Goal: Task Accomplishment & Management: Manage account settings

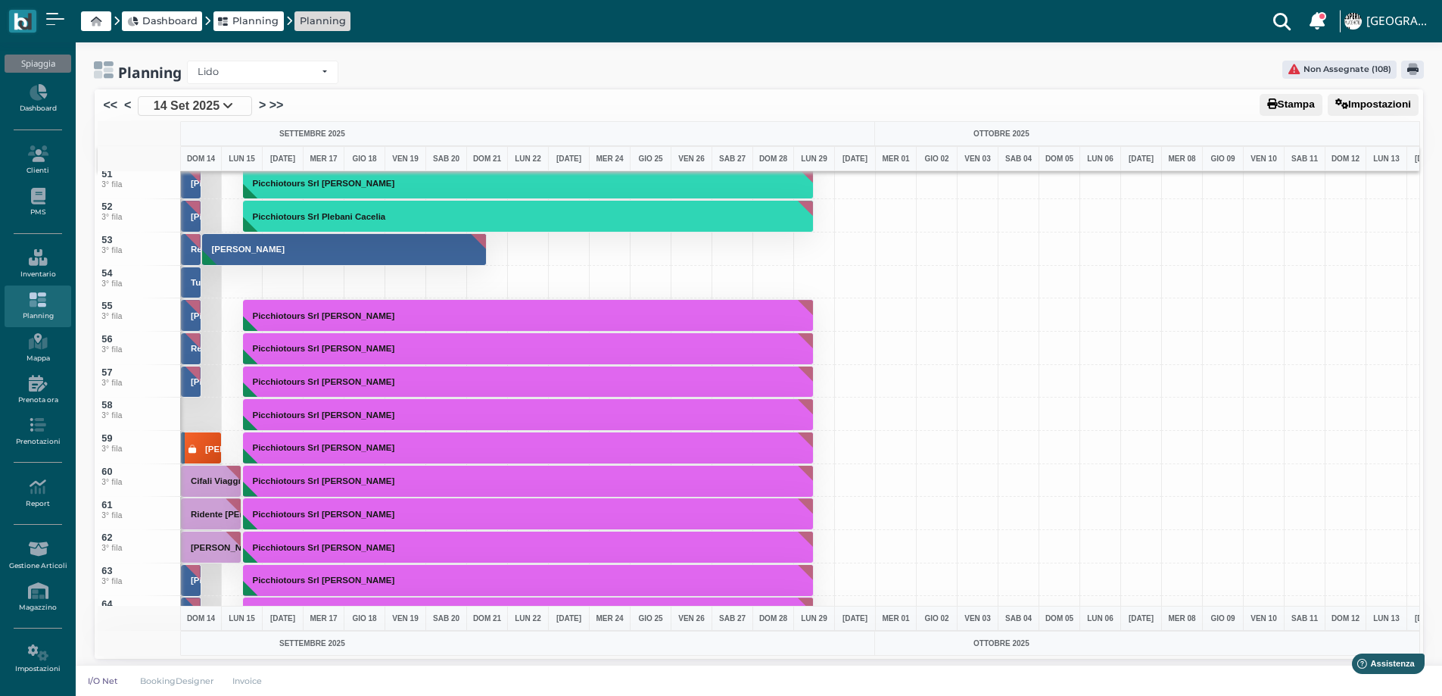
scroll to position [1665, 0]
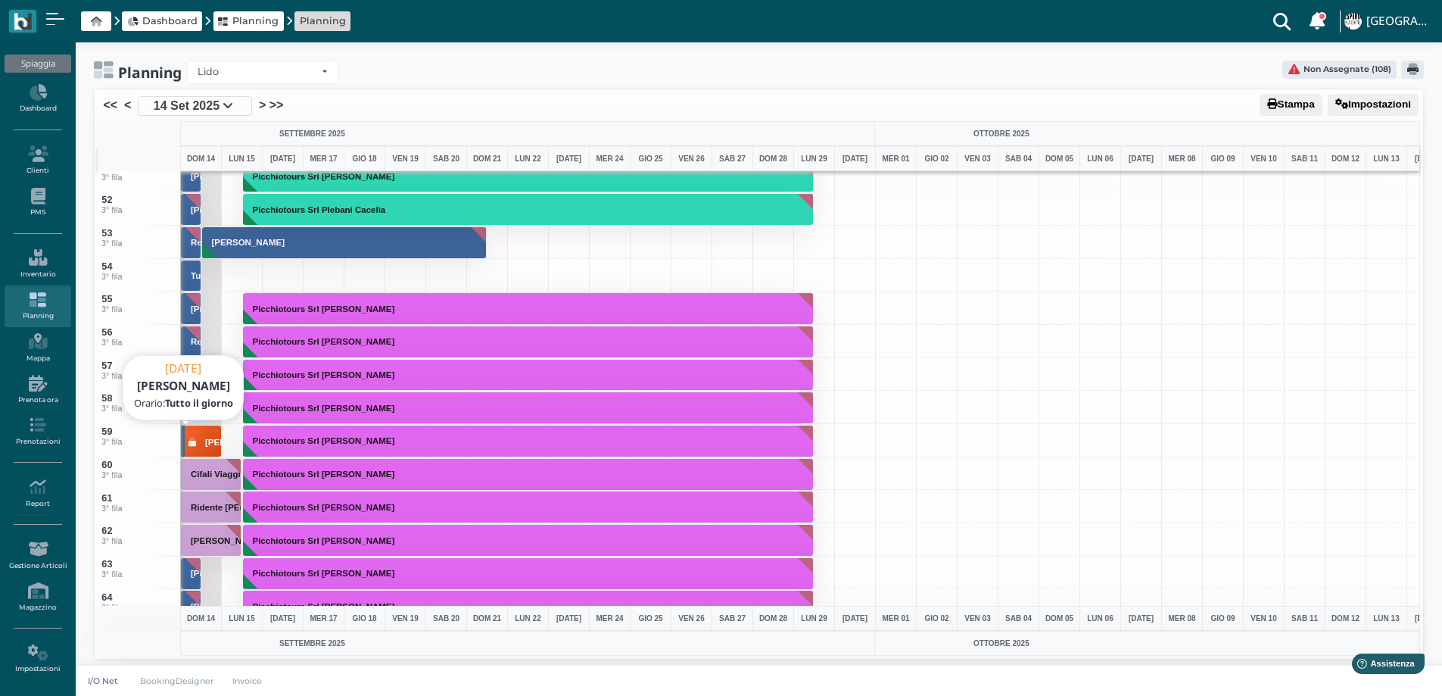
click at [210, 441] on h3 "CELLAMMARE MICHELE" at bounding box center [241, 442] width 85 height 13
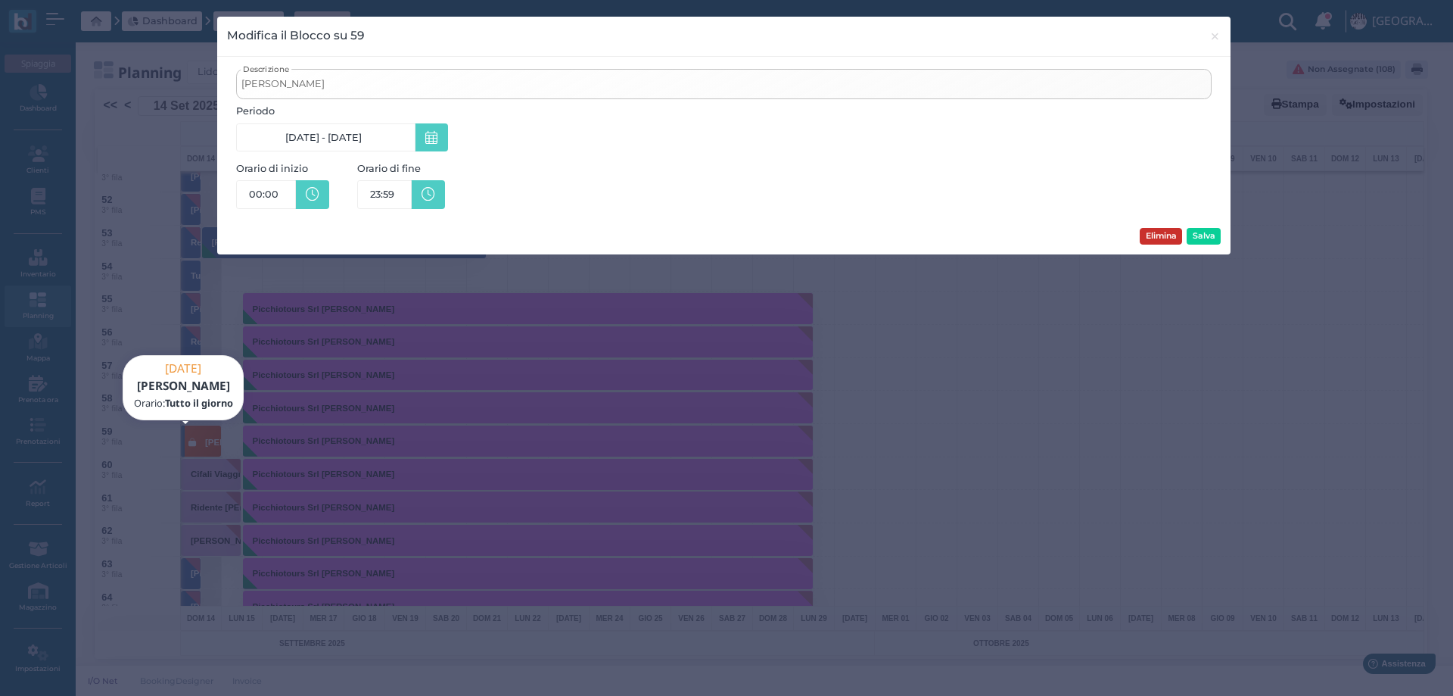
click at [1168, 232] on button "Elimina" at bounding box center [1161, 236] width 42 height 17
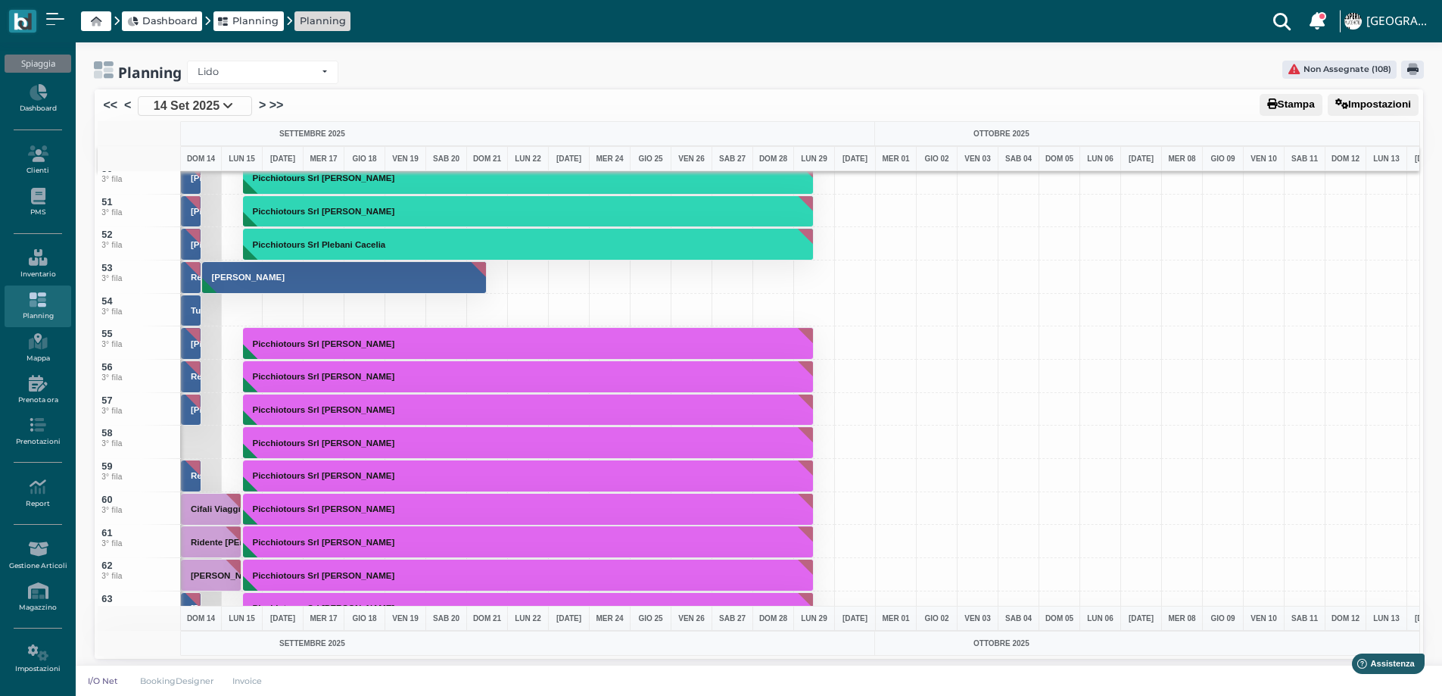
scroll to position [1817, 0]
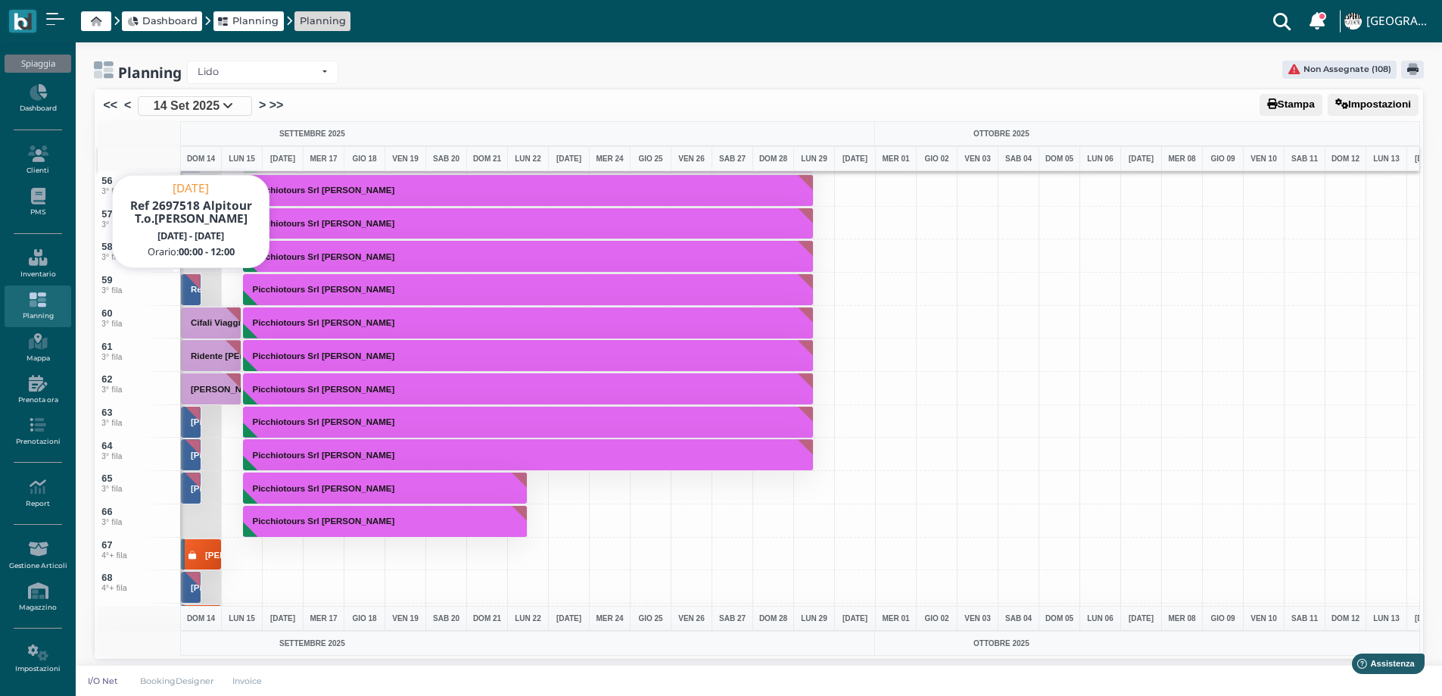
click at [189, 294] on h3 "Ref 2697518 Alpitour T.o.granchelli Elita" at bounding box center [279, 289] width 188 height 9
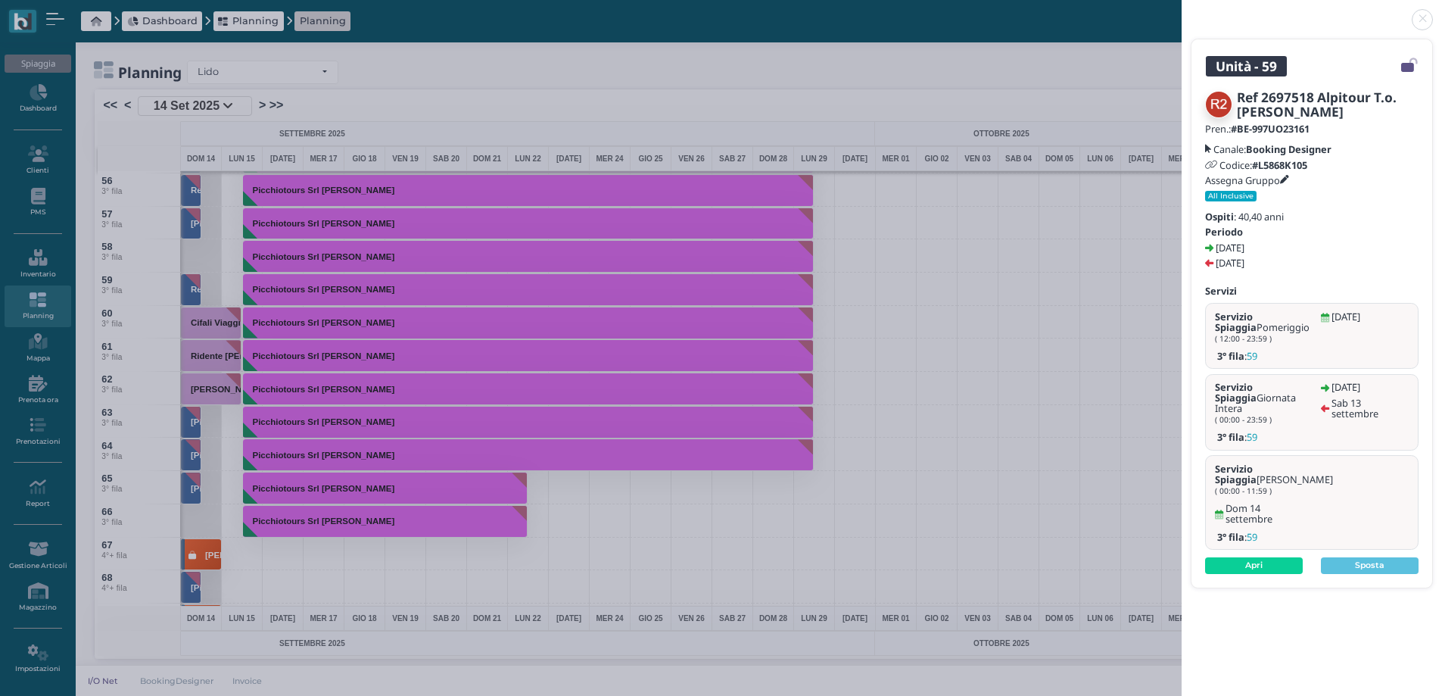
click at [1182, 11] on link at bounding box center [1182, 11] width 0 height 0
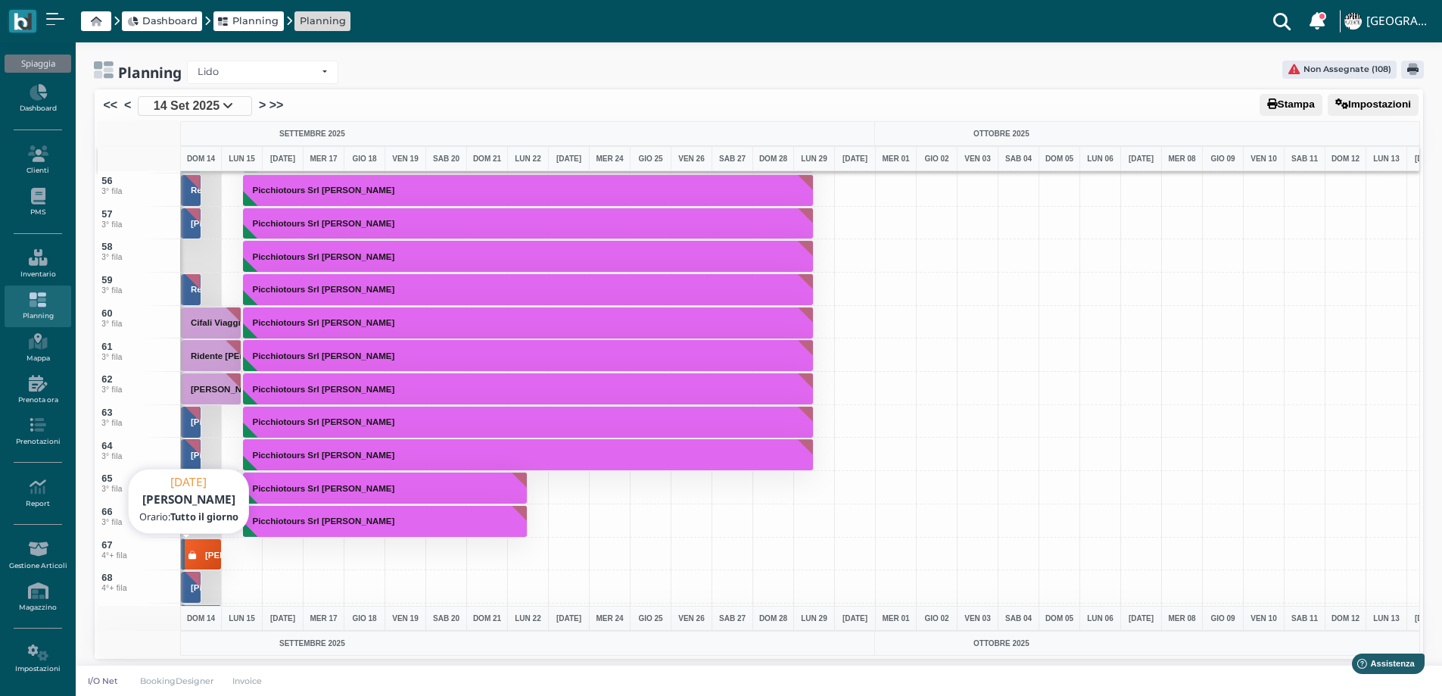
click at [201, 556] on h3 "GABRIELE CASARANO" at bounding box center [241, 555] width 85 height 13
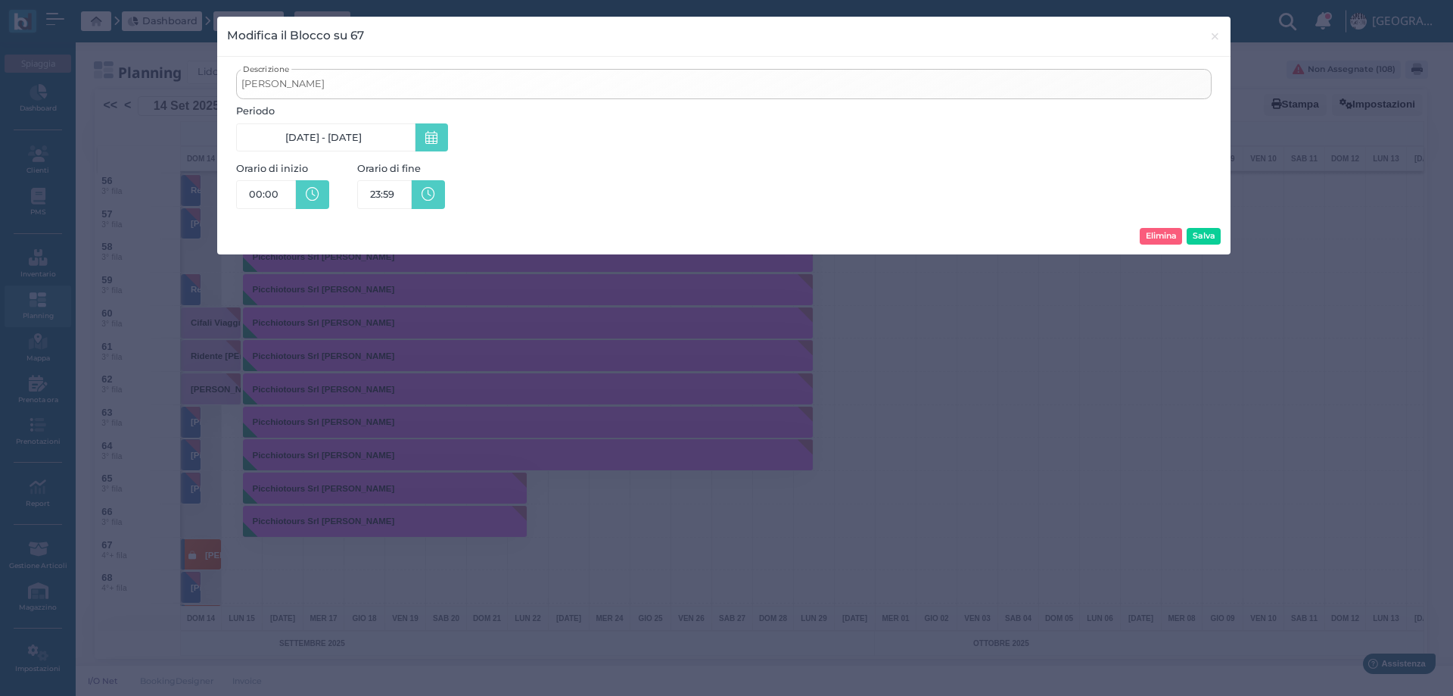
click at [846, 512] on div "Modifica il Blocco su 67 × close GABRIELE CASARANO Descrizione Periodo 14/09/25…" at bounding box center [726, 348] width 1453 height 696
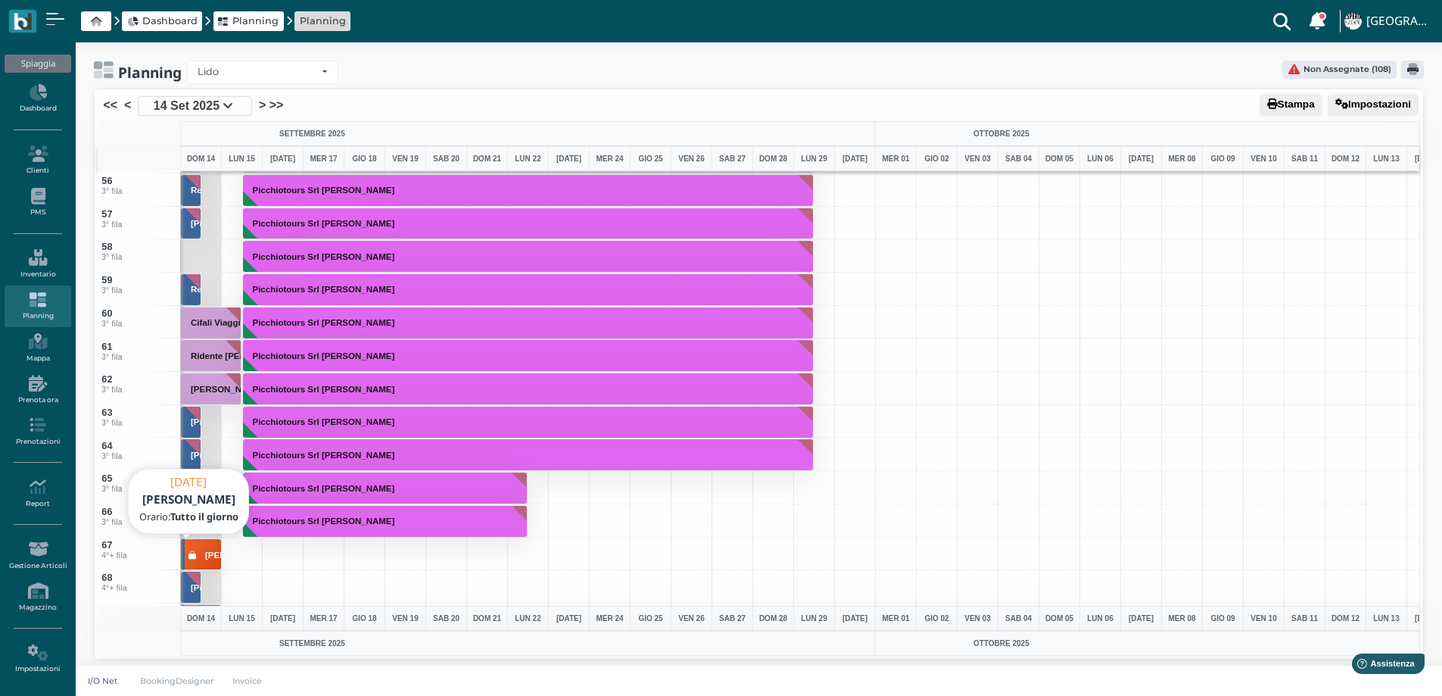
click at [205, 548] on button "GABRIELE CASARANO" at bounding box center [201, 554] width 41 height 33
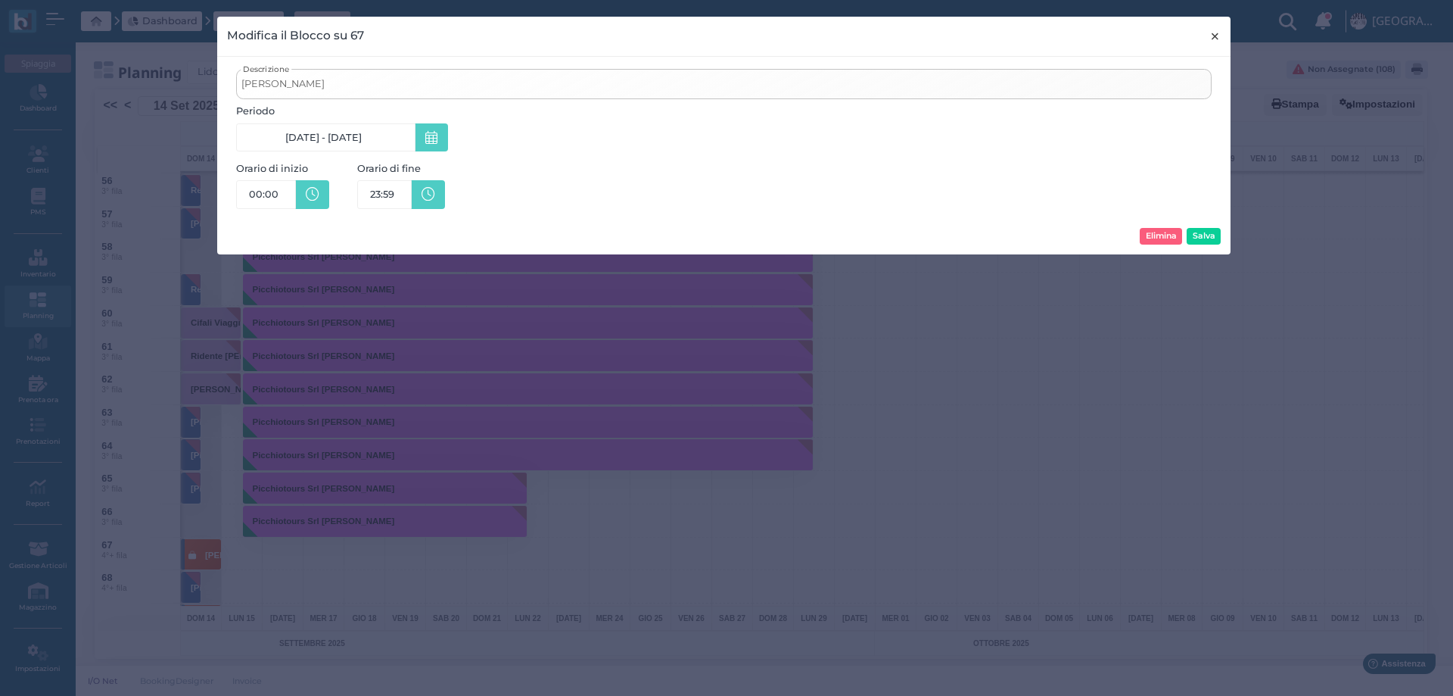
click at [1214, 38] on span "×" at bounding box center [1215, 36] width 11 height 20
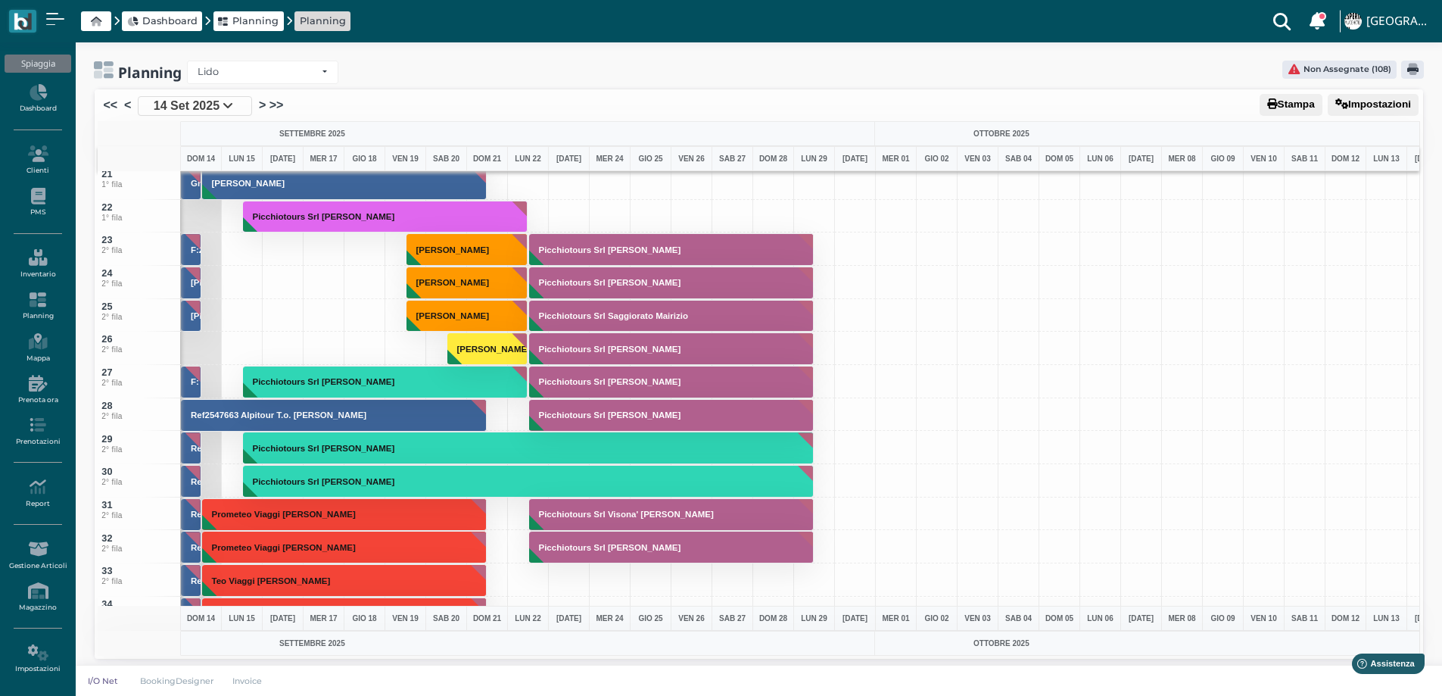
scroll to position [681, 0]
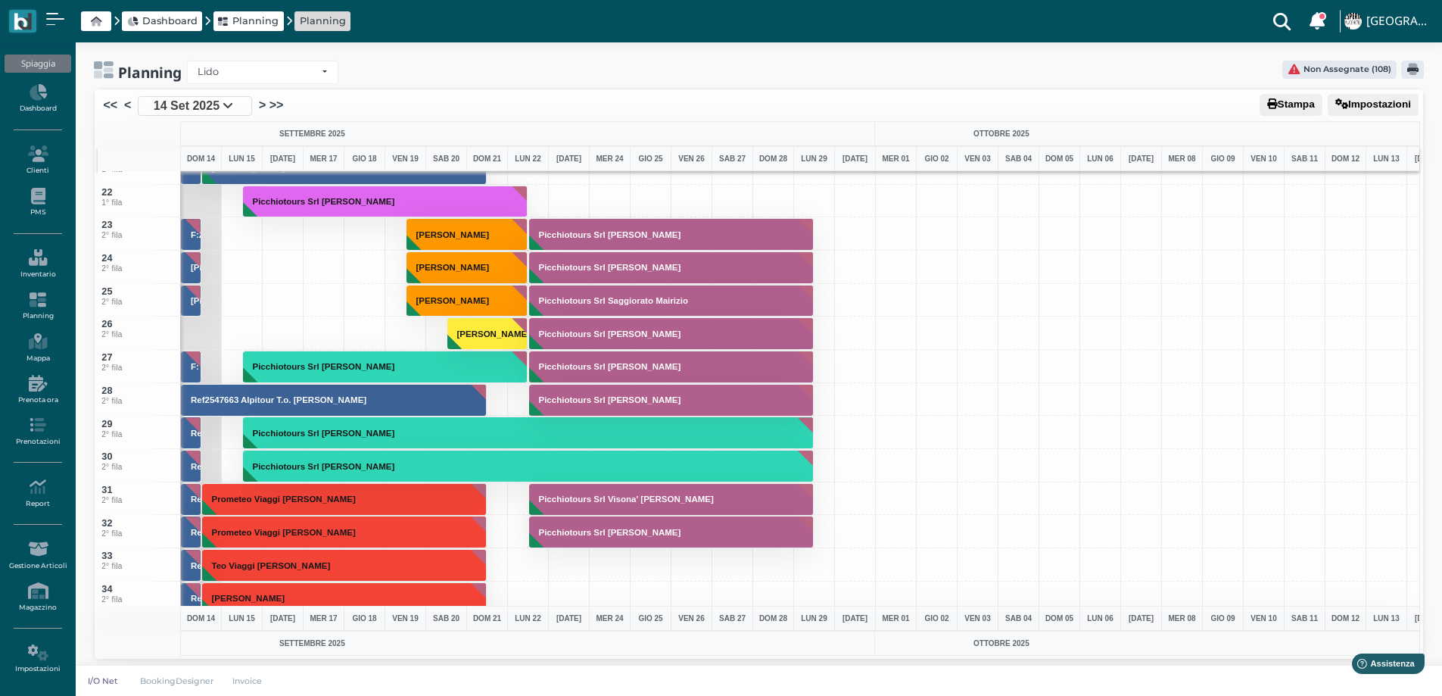
click at [200, 108] on span "14 Set 2025" at bounding box center [187, 106] width 66 height 18
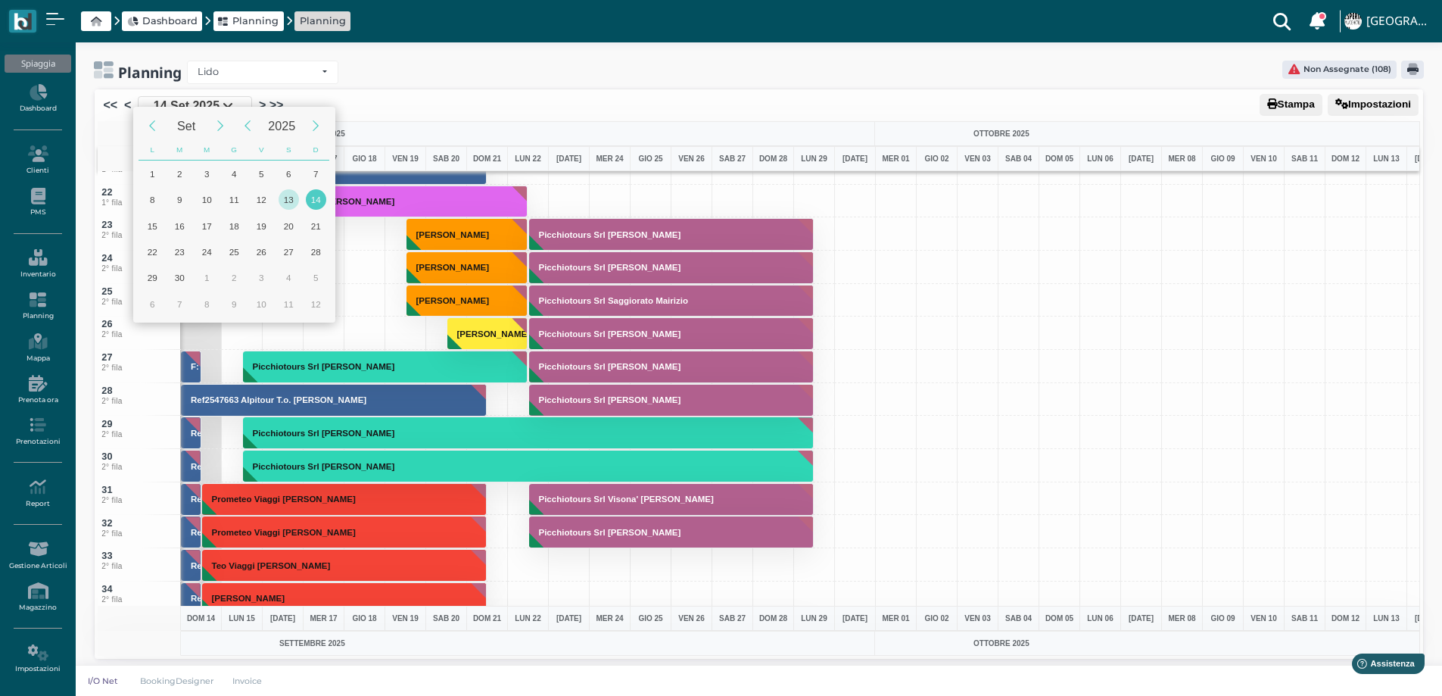
click at [286, 204] on div "13" at bounding box center [289, 199] width 20 height 20
type input "13/09/2025"
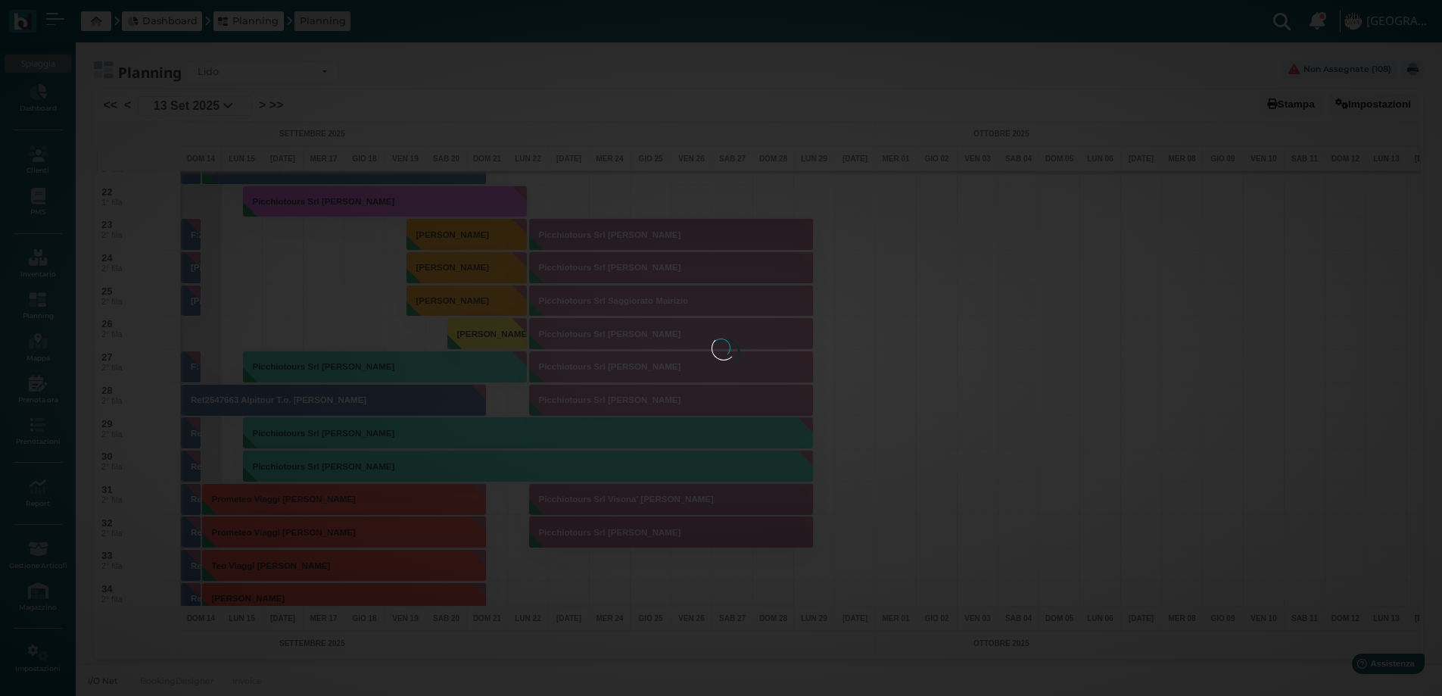
scroll to position [0, 61]
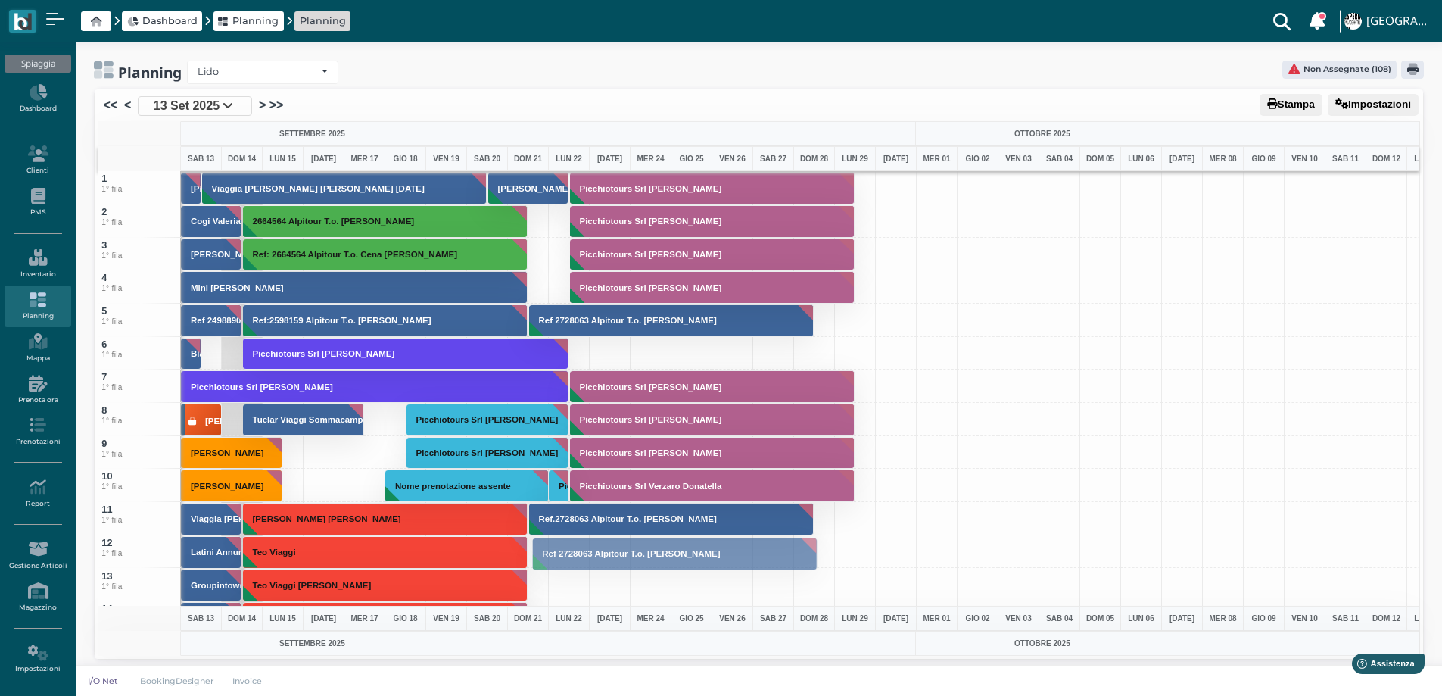
drag, startPoint x: 582, startPoint y: 320, endPoint x: 568, endPoint y: 553, distance: 233.6
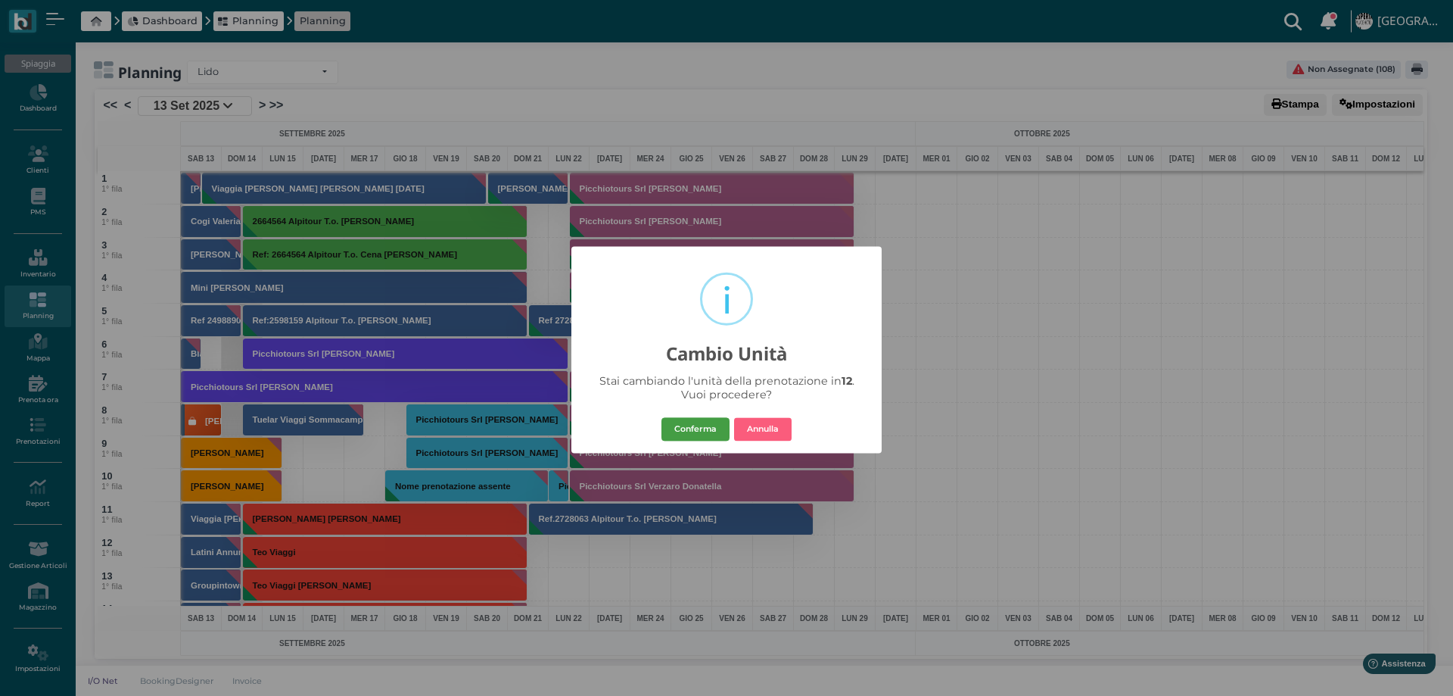
click at [705, 427] on button "Conferma" at bounding box center [696, 429] width 68 height 24
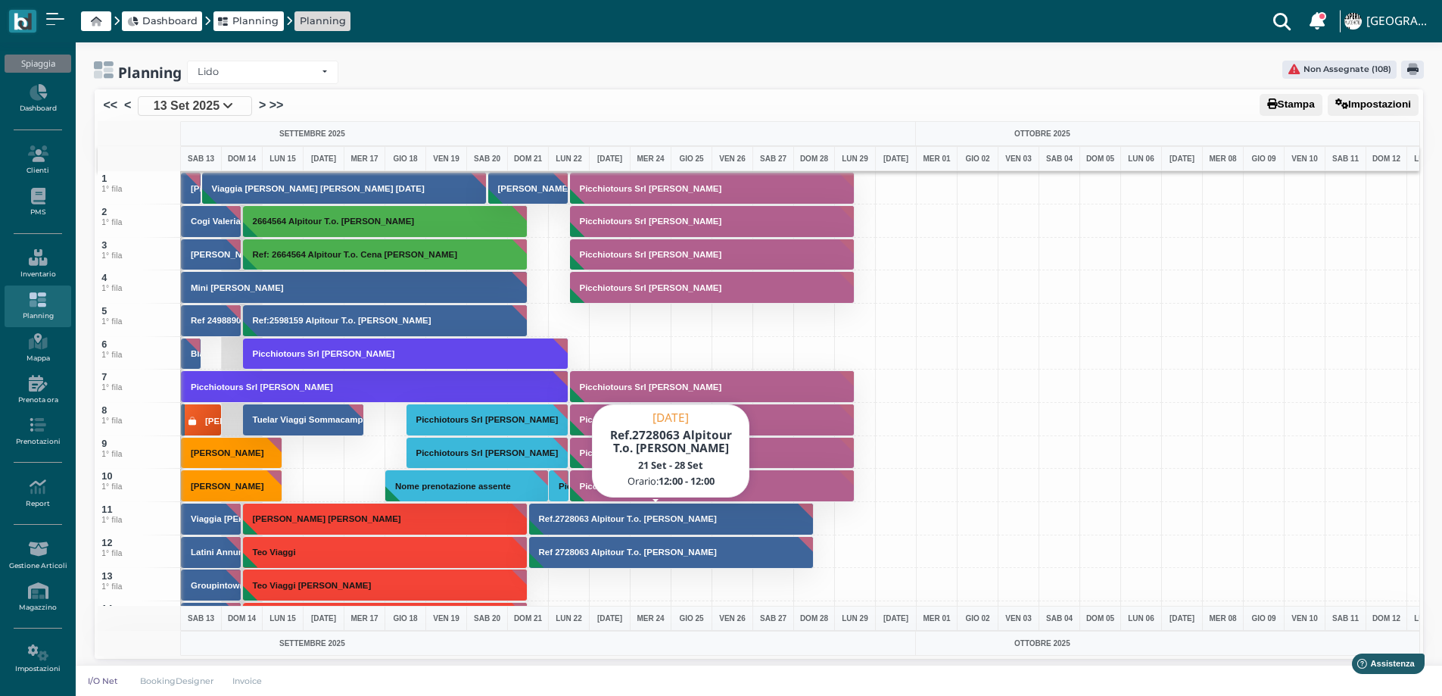
click at [558, 528] on button "Ref.2728063 Alpitour T.o. [PERSON_NAME]" at bounding box center [671, 519] width 285 height 33
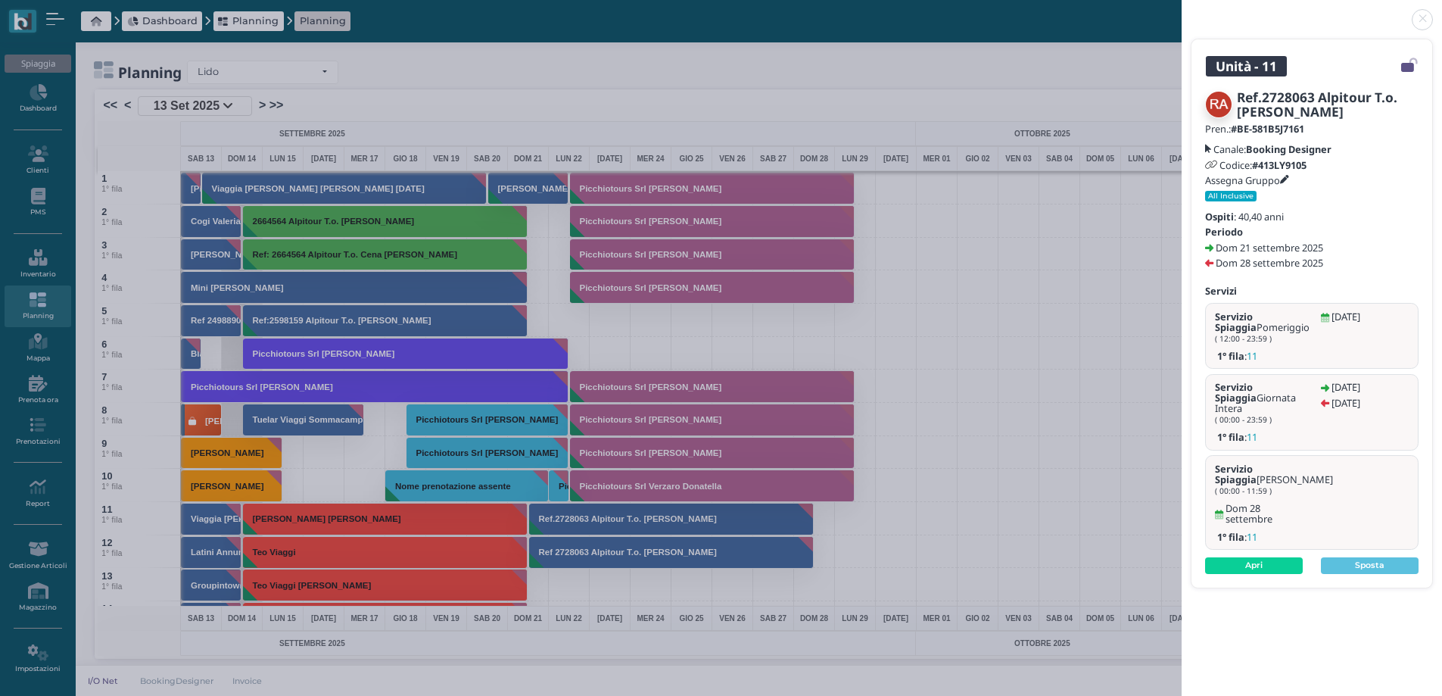
click at [1293, 170] on b "#413LY9105" at bounding box center [1279, 165] width 55 height 14
click at [1288, 176] on icon at bounding box center [1284, 180] width 9 height 9
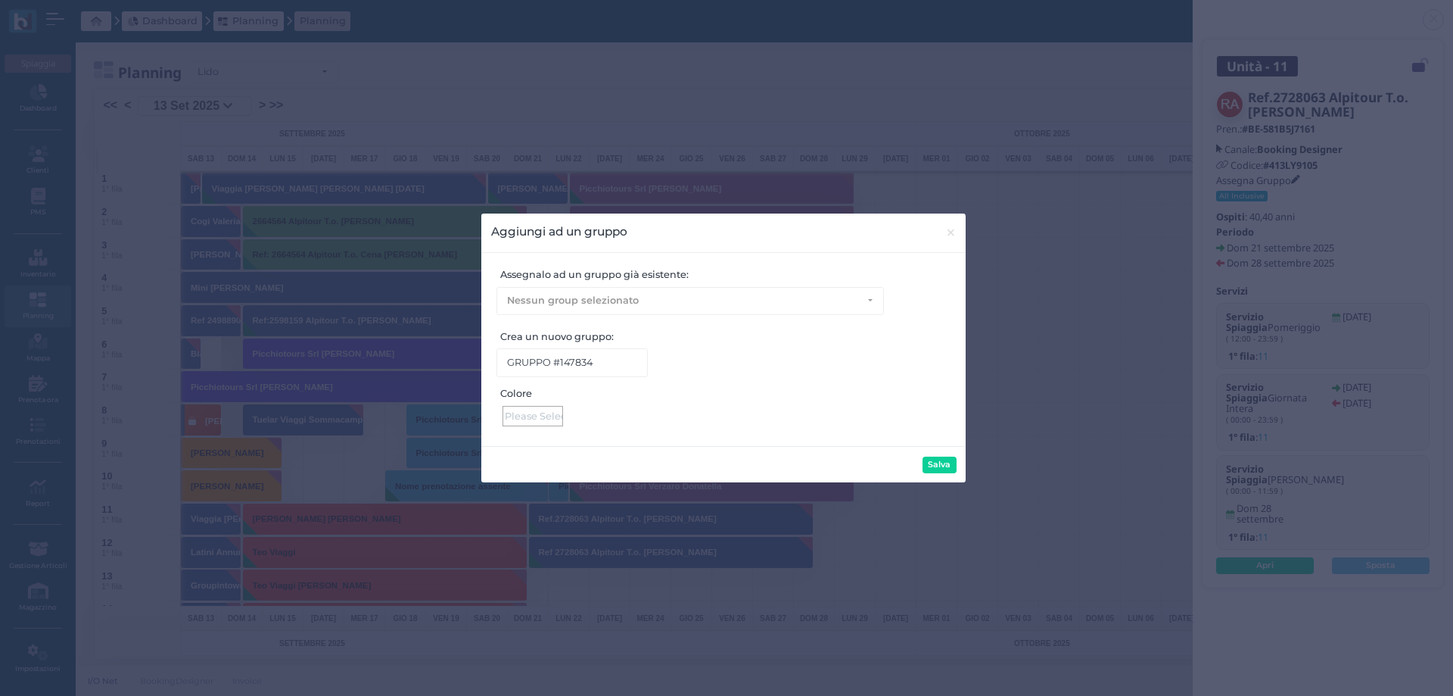
click at [529, 431] on div "Colore" at bounding box center [723, 411] width 465 height 50
click at [525, 408] on div at bounding box center [533, 416] width 61 height 20
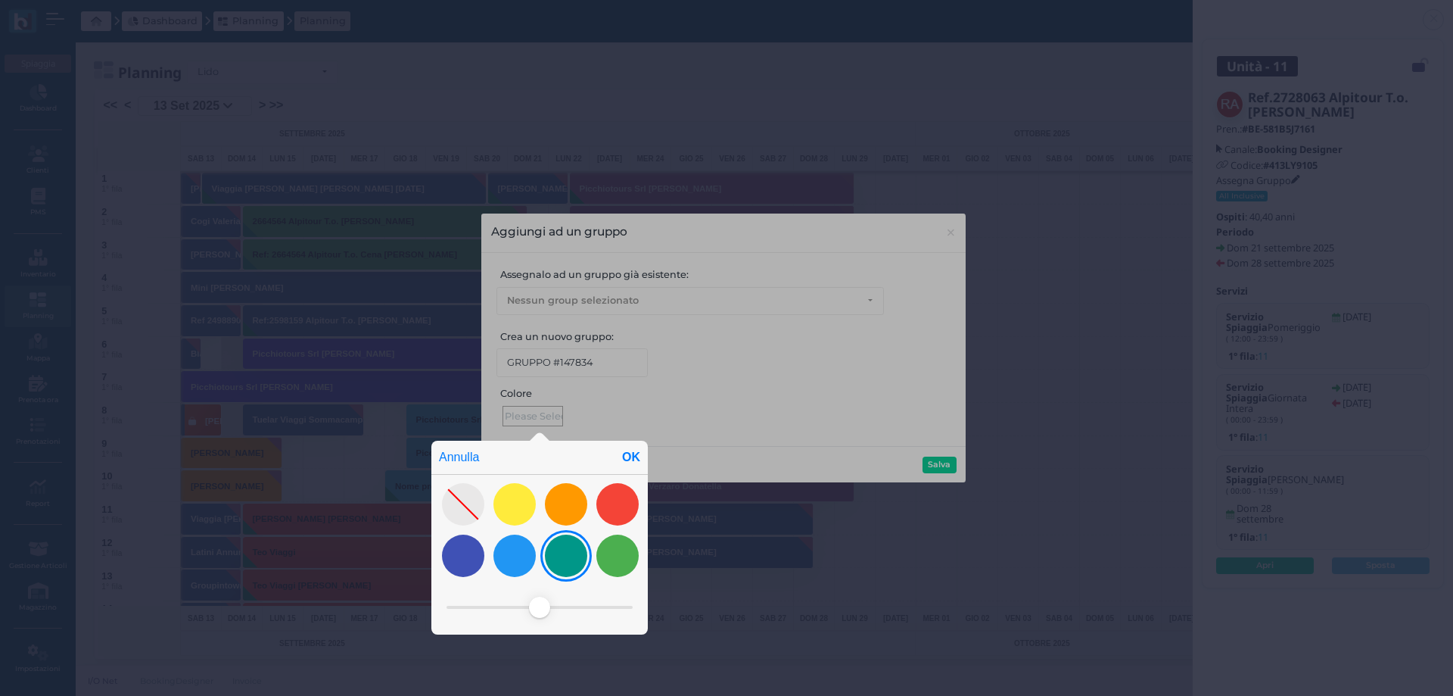
click at [575, 566] on div at bounding box center [566, 555] width 42 height 42
drag, startPoint x: 468, startPoint y: 599, endPoint x: 480, endPoint y: 603, distance: 12.9
click at [480, 603] on span at bounding box center [479, 607] width 21 height 21
click at [634, 449] on div "OK" at bounding box center [631, 457] width 33 height 33
type input "#a3fff6"
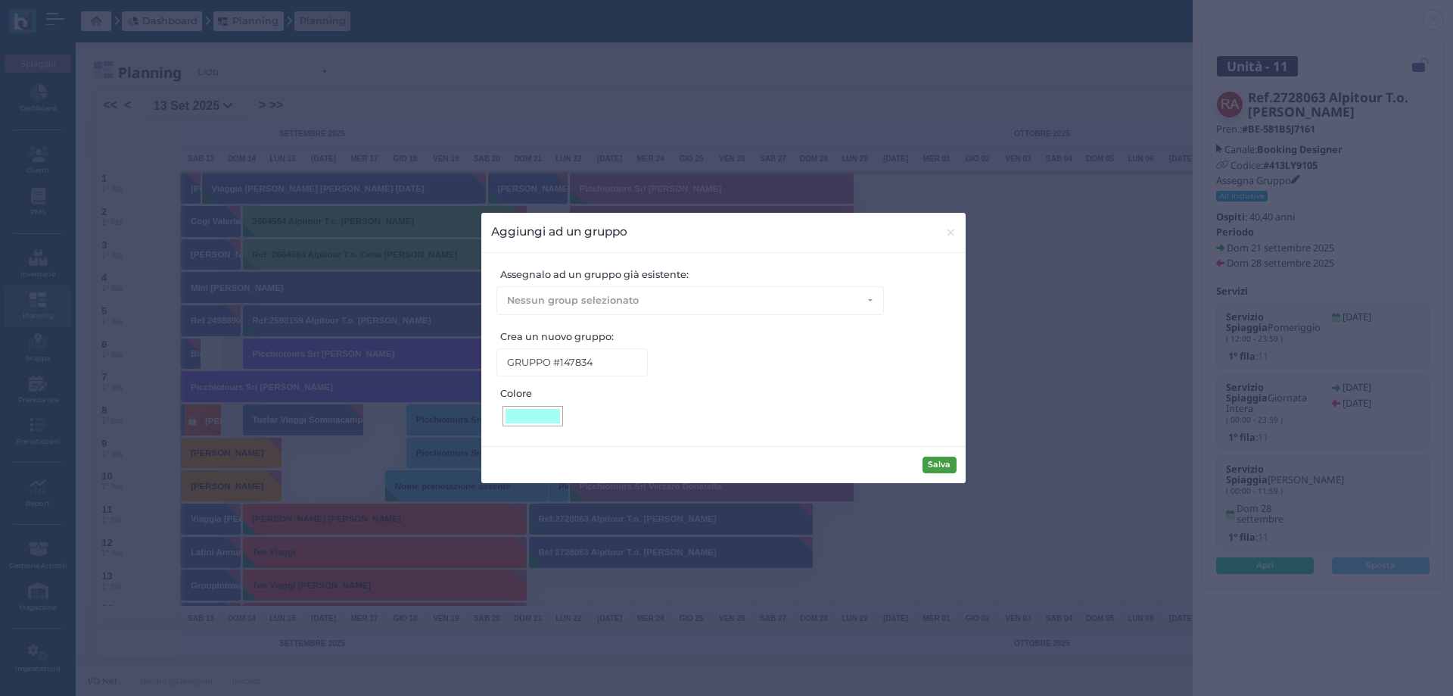
drag, startPoint x: 942, startPoint y: 463, endPoint x: 597, endPoint y: 534, distance: 351.7
click at [941, 463] on button "Salva" at bounding box center [940, 464] width 34 height 17
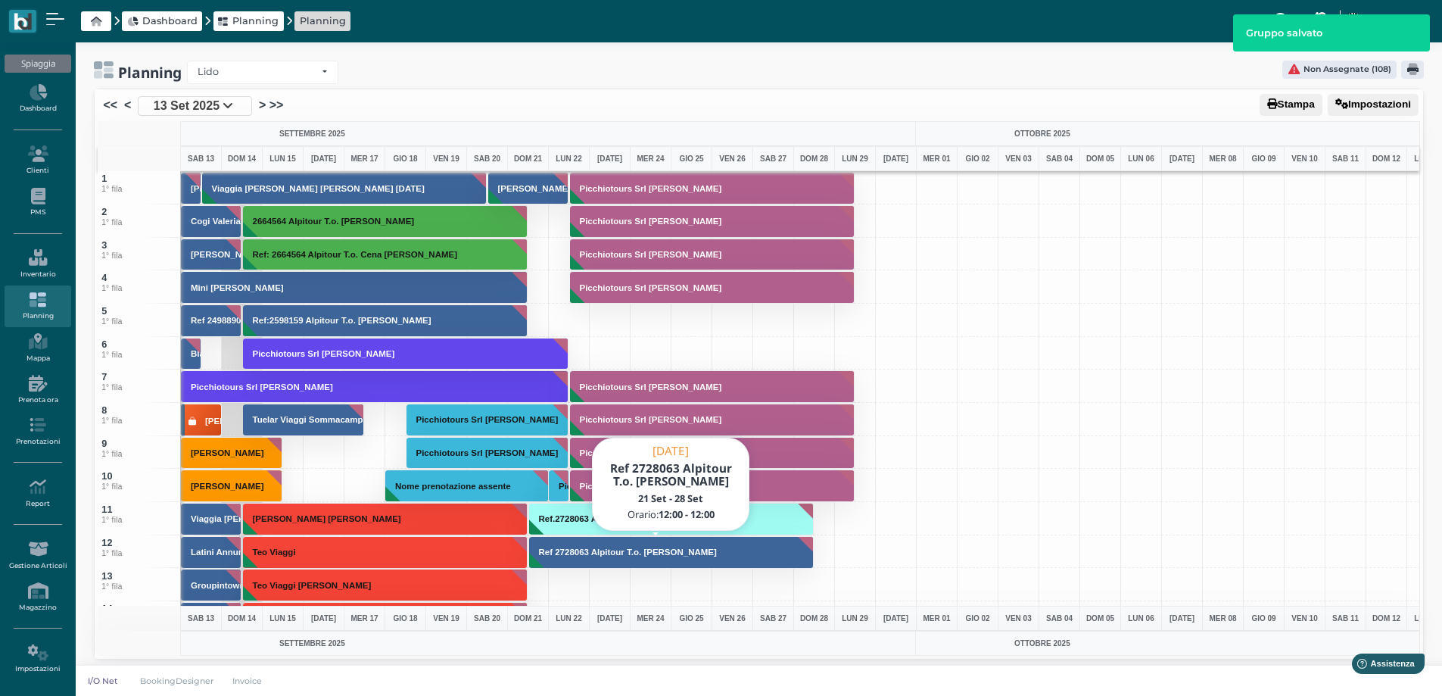
click at [553, 553] on h3 "Ref 2728063 Alpitour T.o. Marenco Gianluca" at bounding box center [628, 551] width 190 height 9
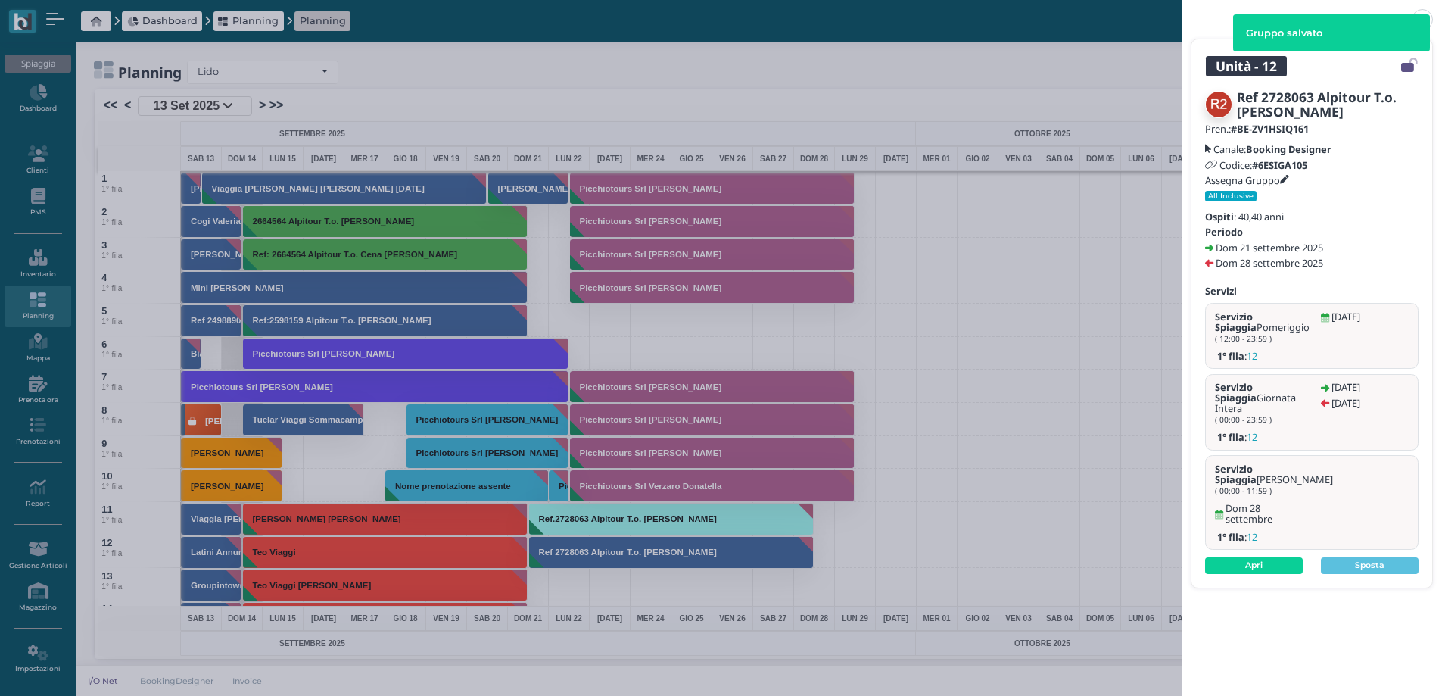
click at [1289, 176] on icon at bounding box center [1284, 180] width 9 height 9
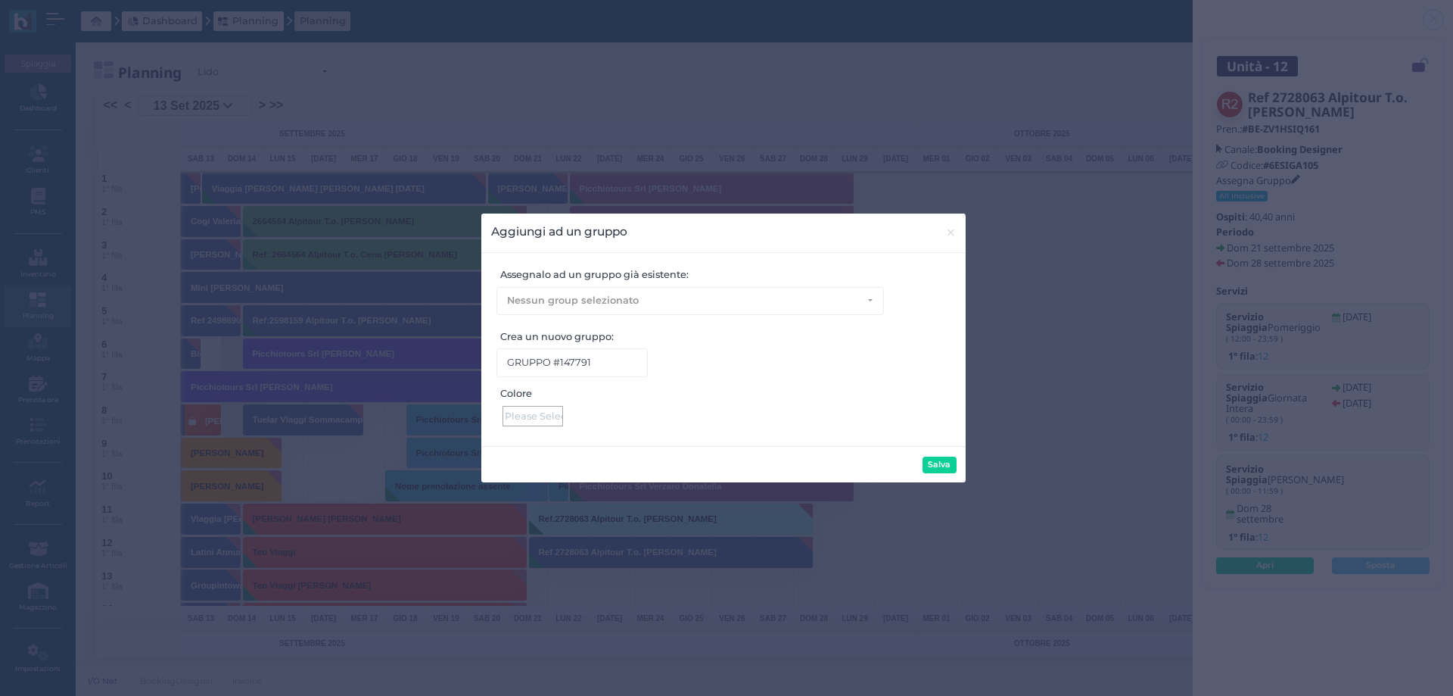
click at [540, 410] on div at bounding box center [533, 416] width 61 height 20
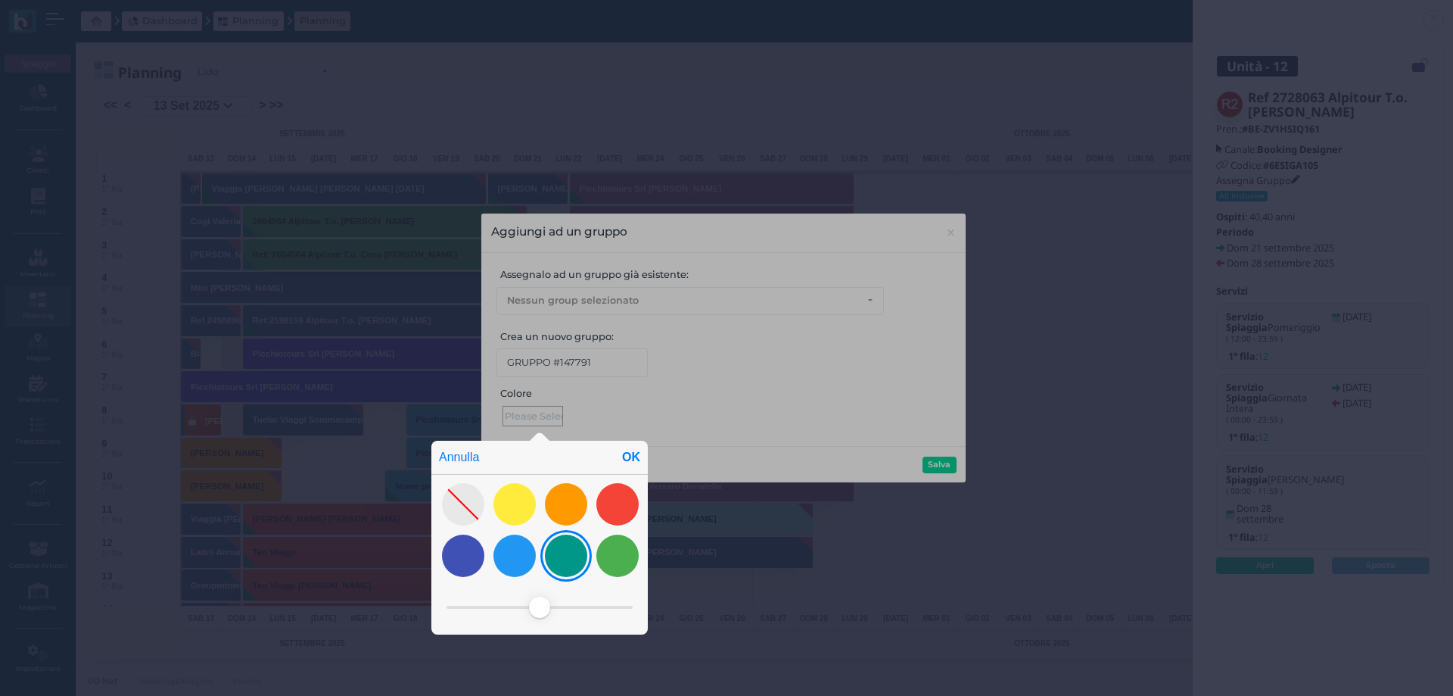
click at [558, 553] on div at bounding box center [566, 555] width 42 height 42
drag, startPoint x: 579, startPoint y: 602, endPoint x: 472, endPoint y: 608, distance: 107.7
click at [472, 608] on span at bounding box center [469, 607] width 21 height 21
click at [629, 457] on div "OK" at bounding box center [631, 457] width 33 height 33
type input "#bdfff8"
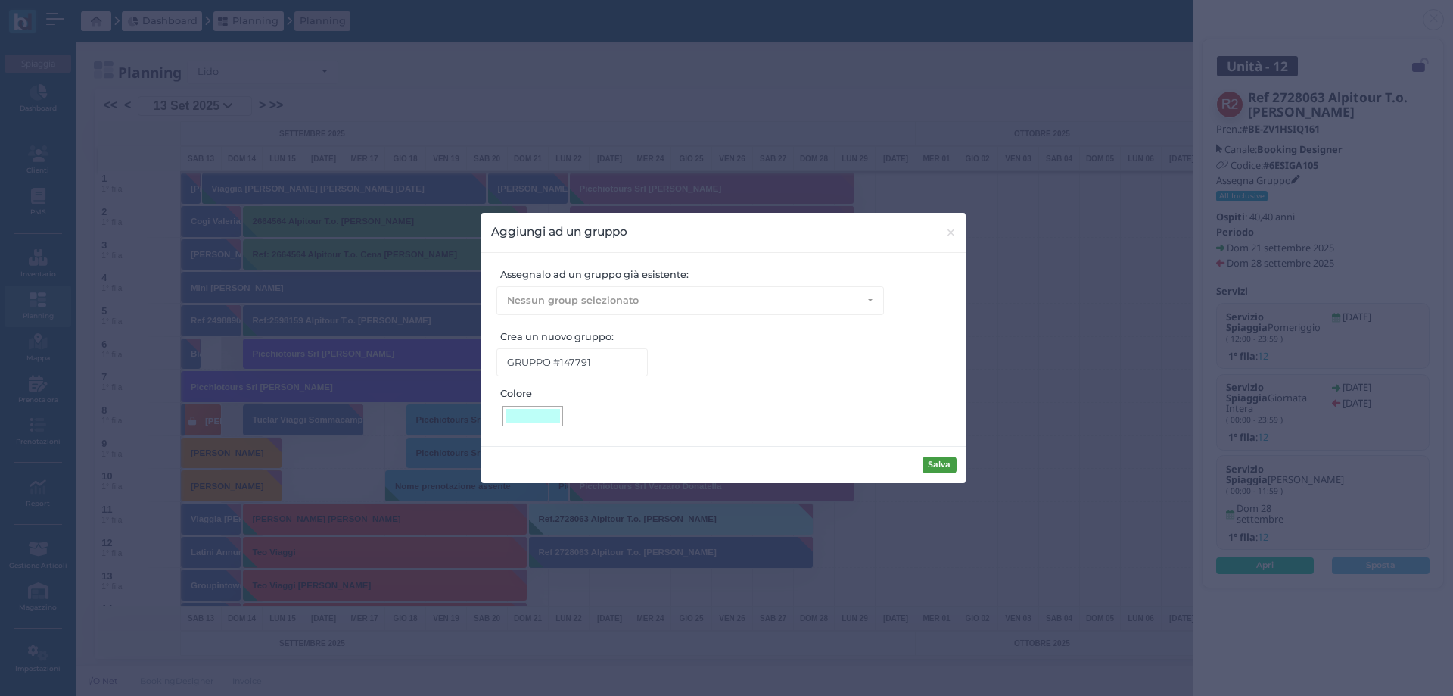
click at [935, 464] on button "Salva" at bounding box center [940, 464] width 34 height 17
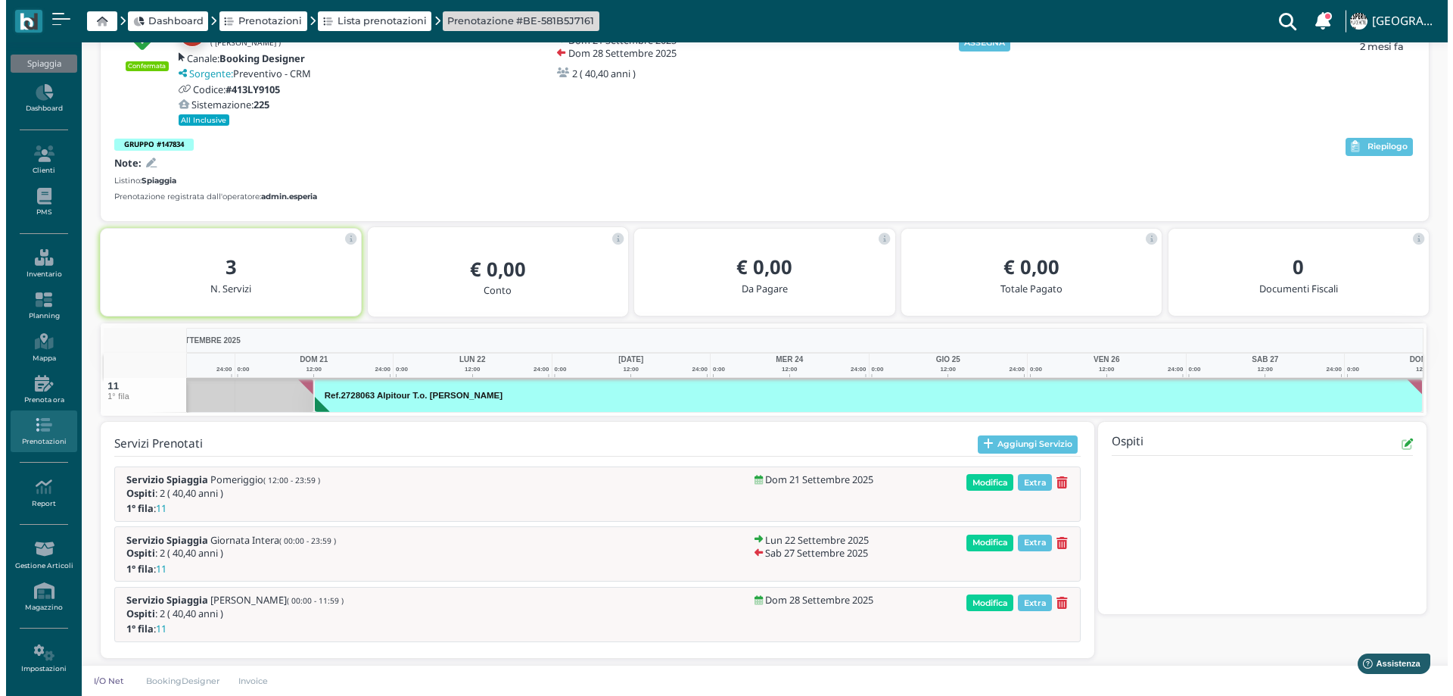
scroll to position [105, 0]
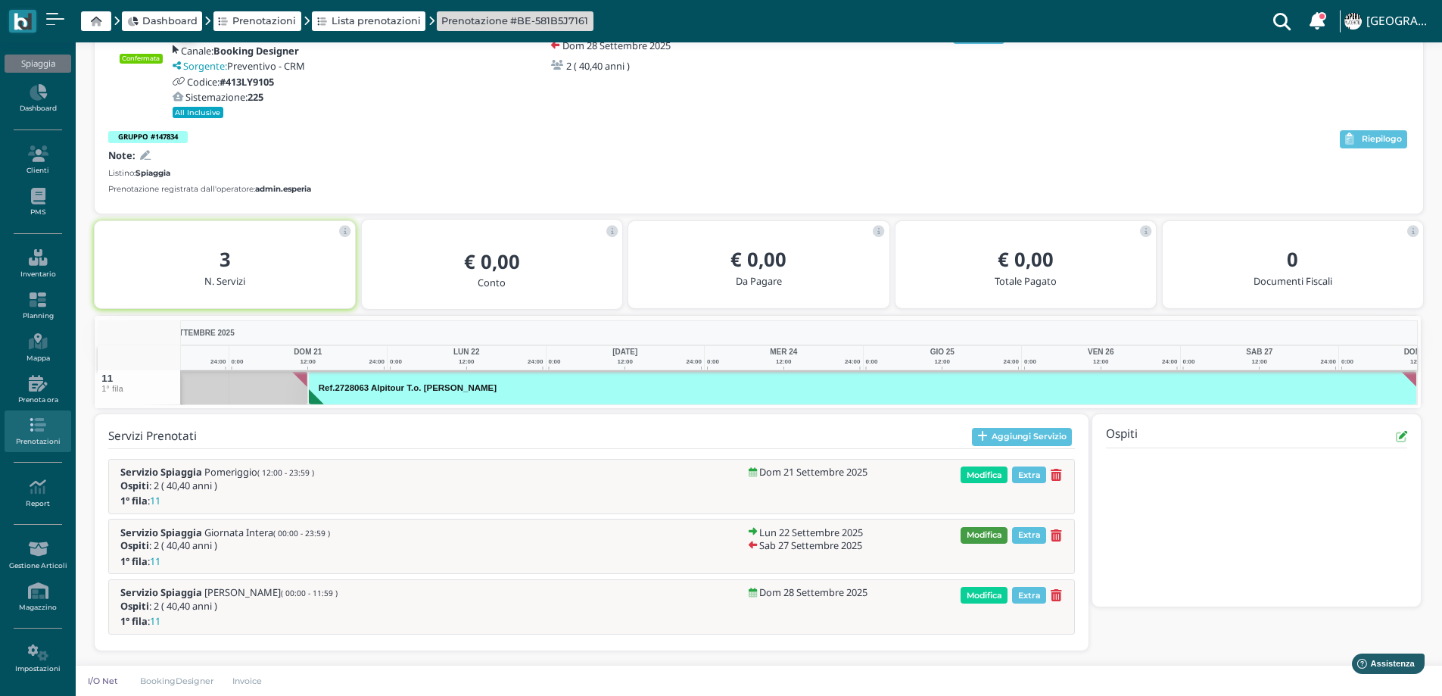
click at [986, 537] on span "Modifica" at bounding box center [984, 535] width 47 height 17
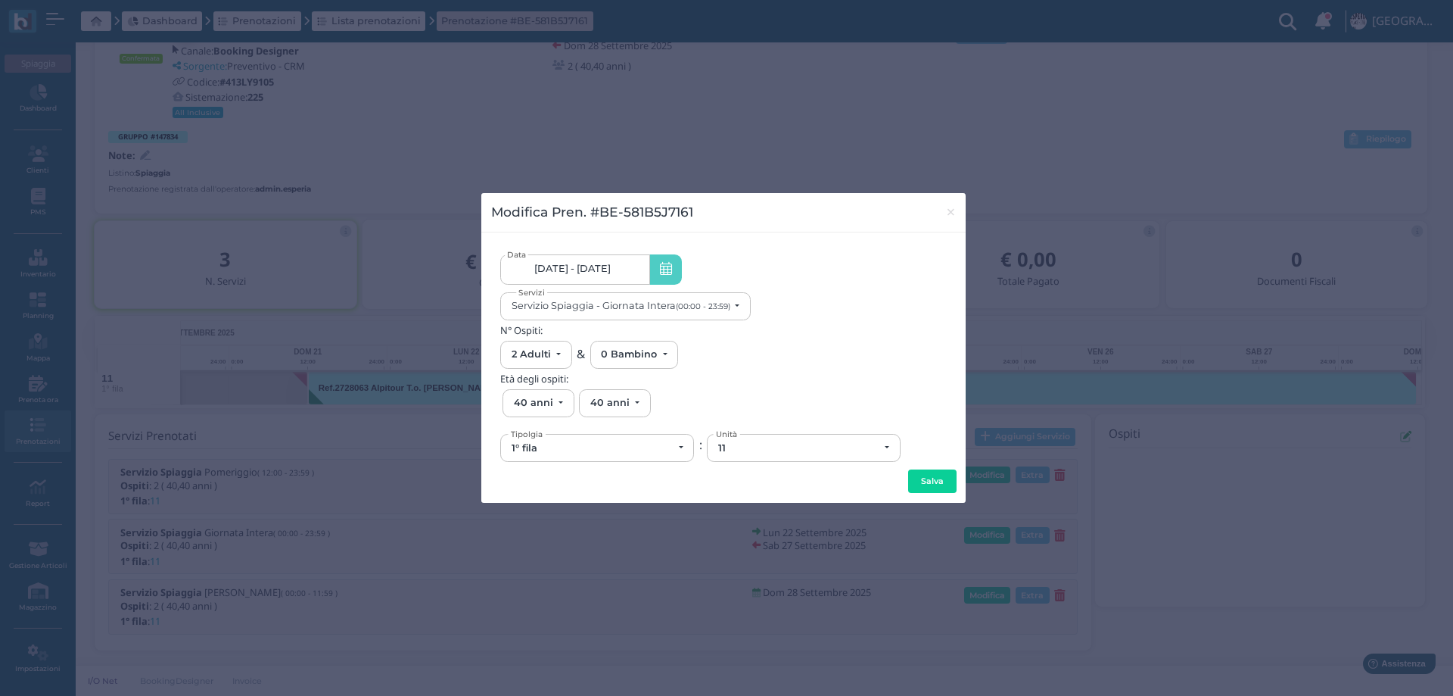
click at [606, 273] on span "[DATE] - [DATE]" at bounding box center [572, 269] width 76 height 12
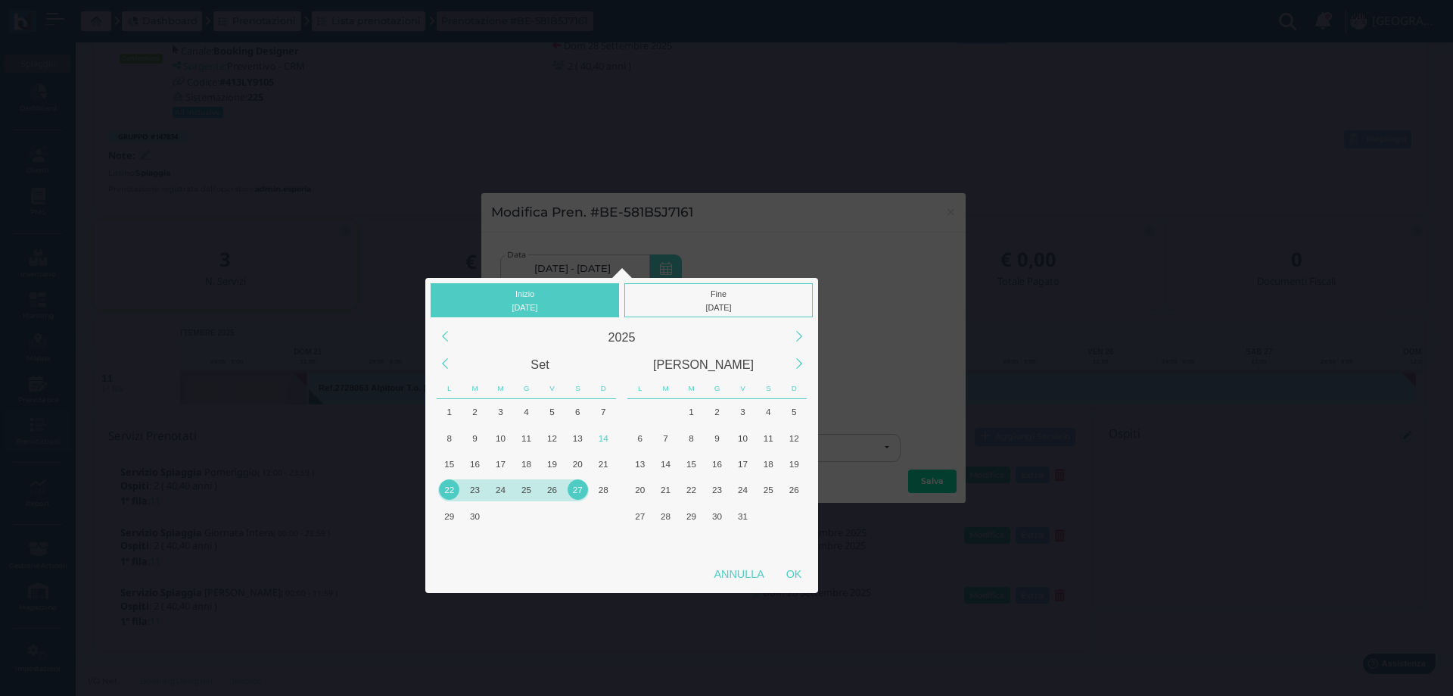
click at [450, 491] on div "22" at bounding box center [449, 489] width 20 height 20
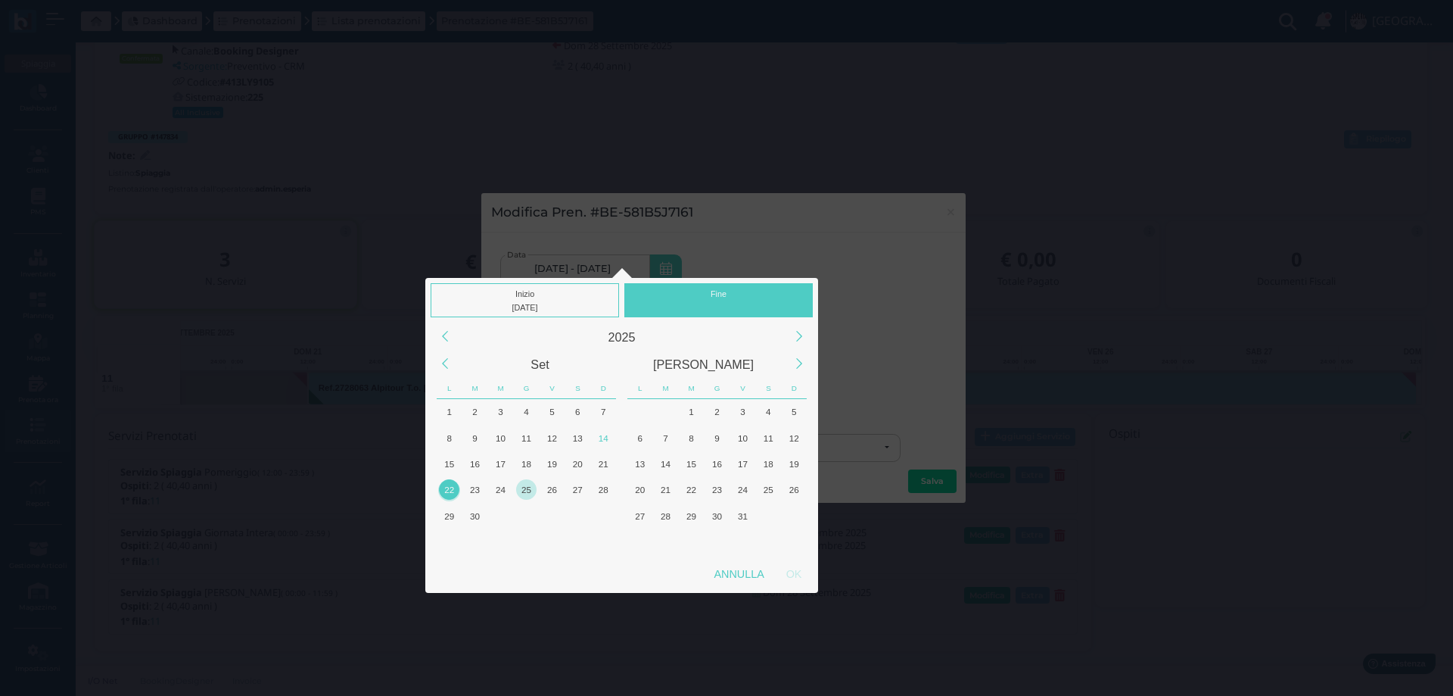
click at [531, 489] on div "25" at bounding box center [526, 489] width 20 height 20
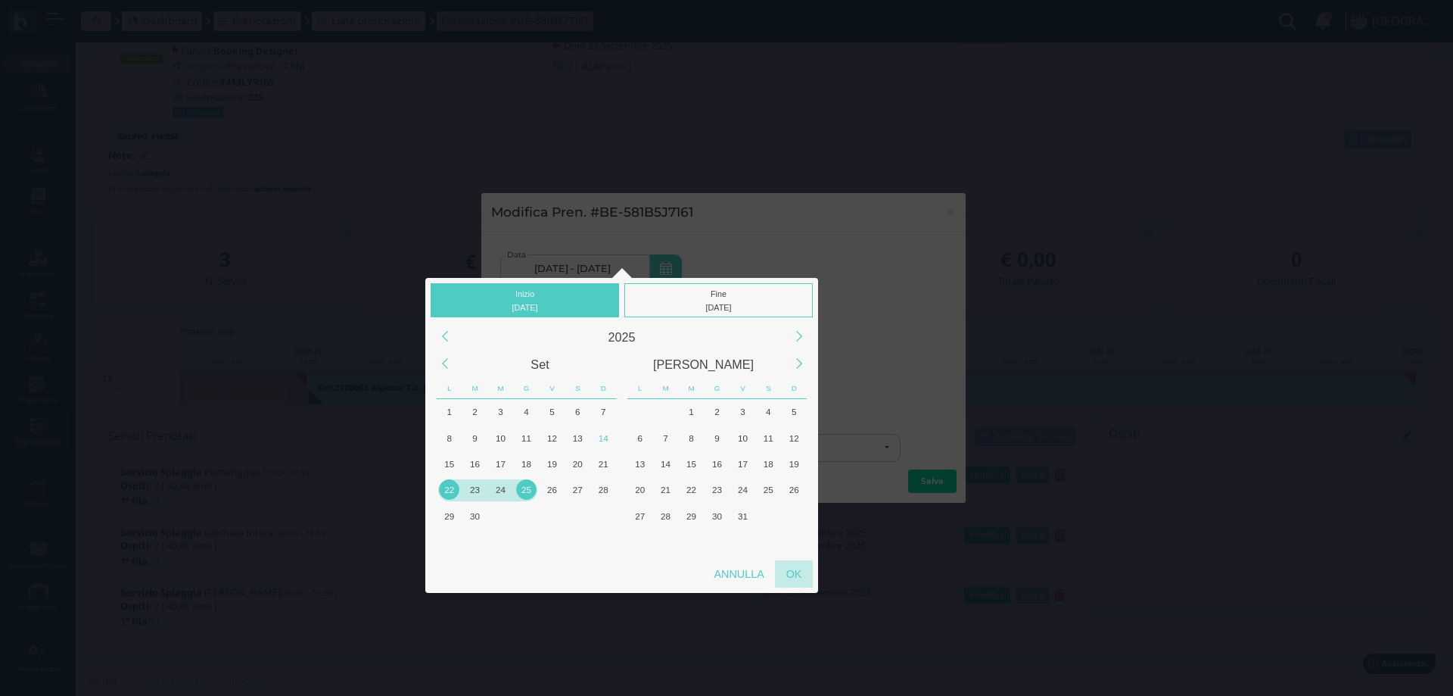
click at [798, 576] on div "OK" at bounding box center [794, 573] width 38 height 27
type input "22/09/2025 - 25/09/2025"
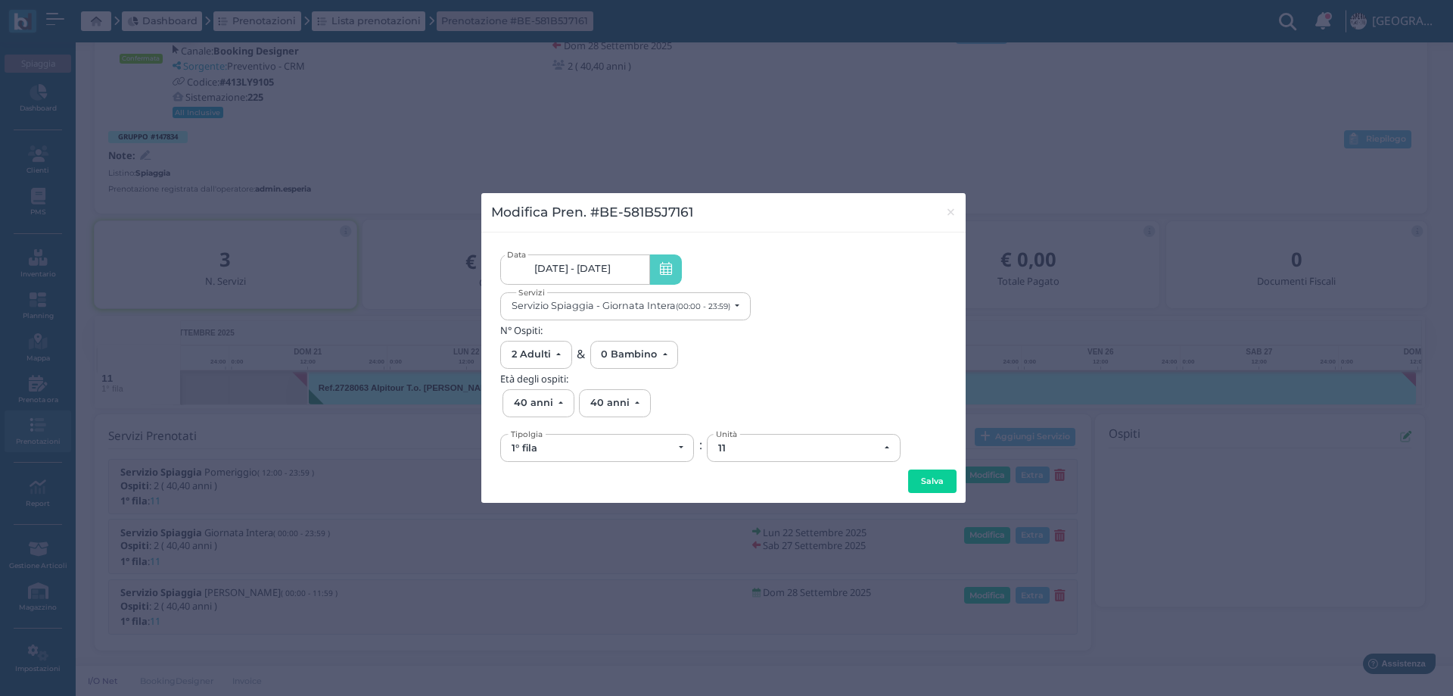
scroll to position [0, 140]
click at [927, 480] on button "Salva" at bounding box center [932, 481] width 48 height 24
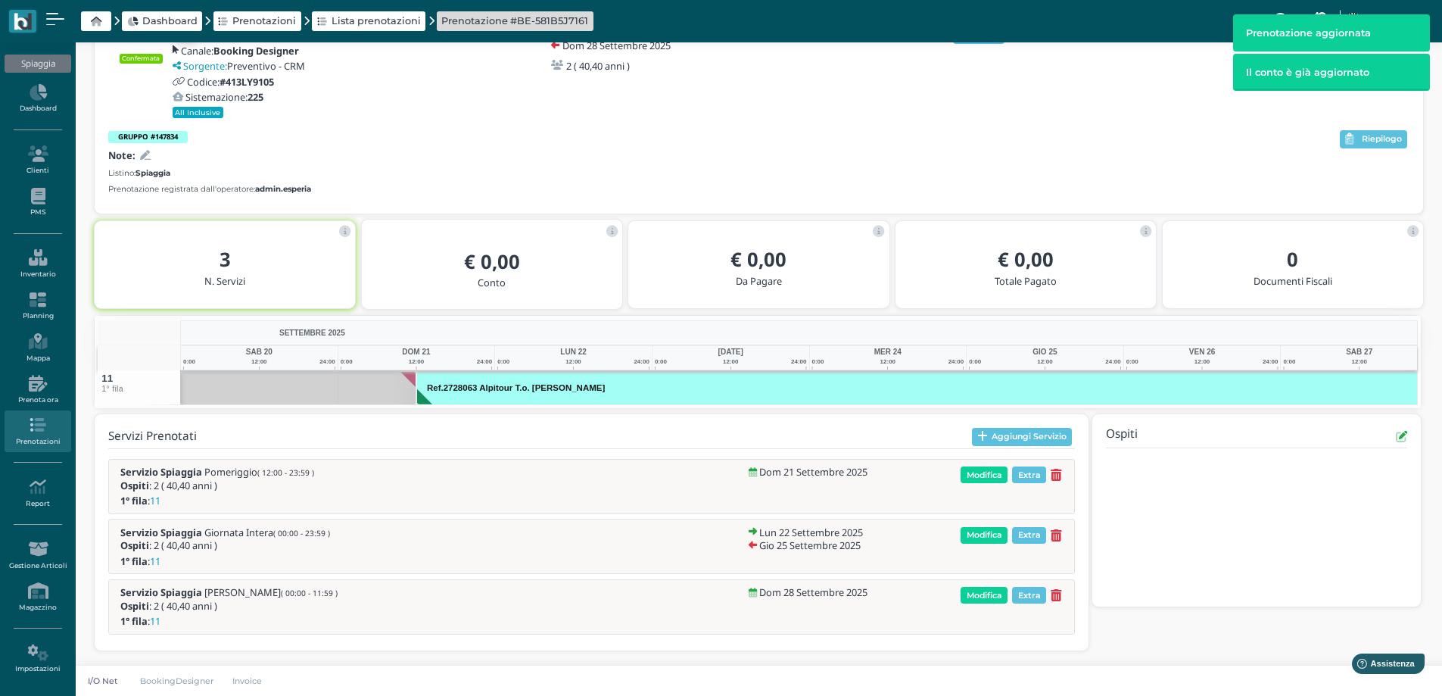
scroll to position [0, 98]
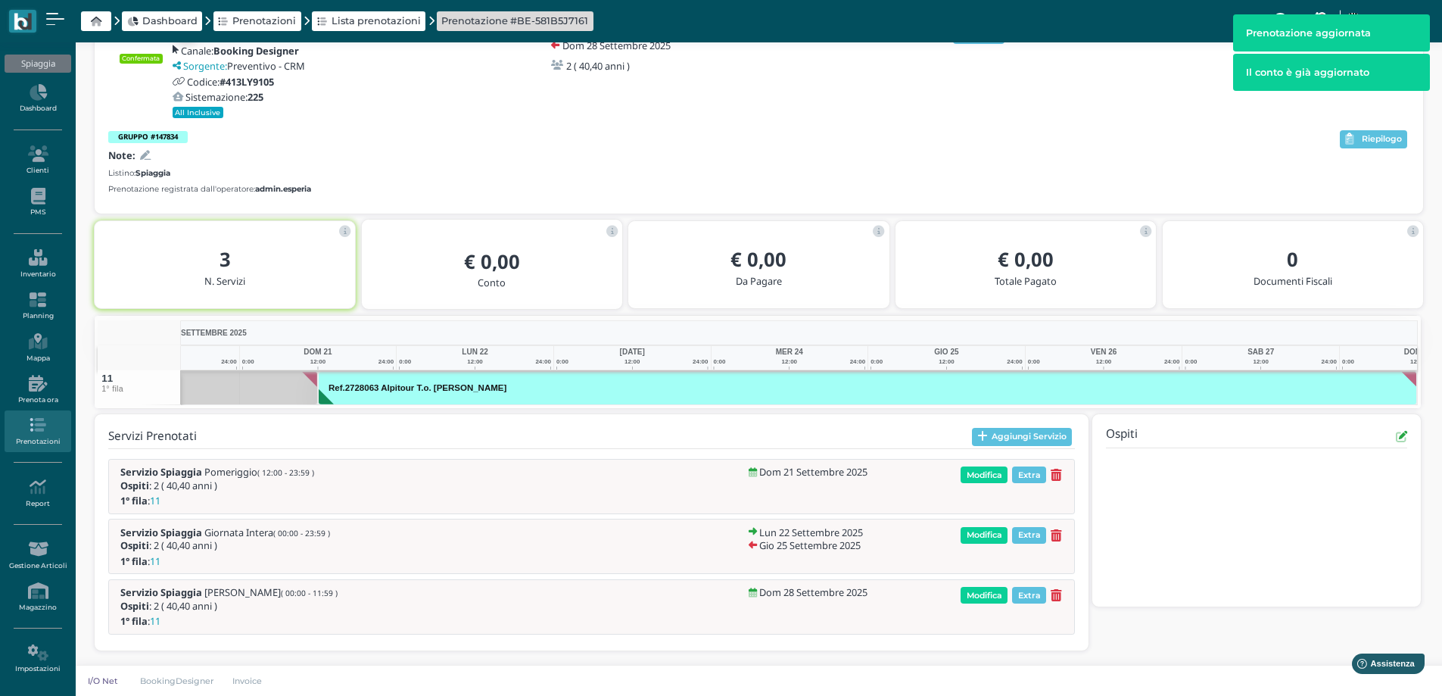
click at [1061, 594] on icon at bounding box center [1056, 595] width 11 height 13
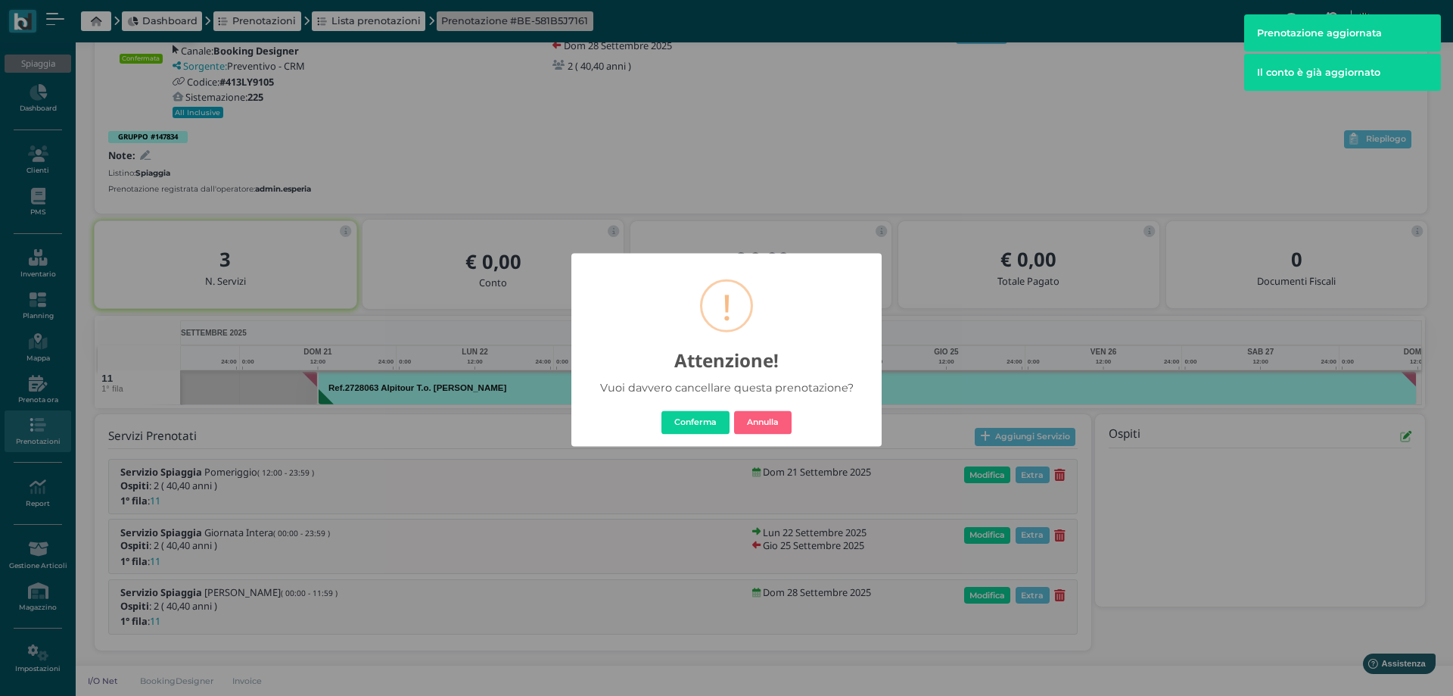
drag, startPoint x: 681, startPoint y: 417, endPoint x: 722, endPoint y: 472, distance: 68.7
click at [681, 416] on button "Conferma" at bounding box center [696, 422] width 68 height 24
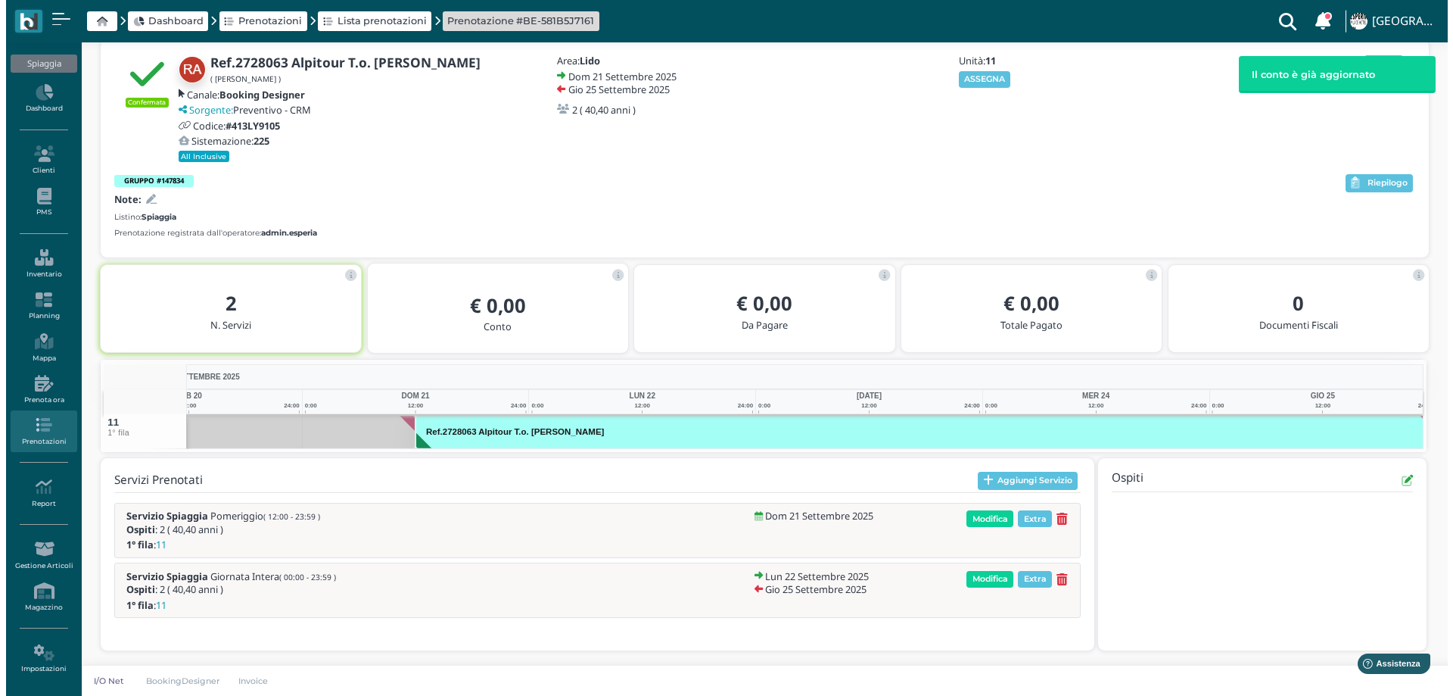
scroll to position [0, 124]
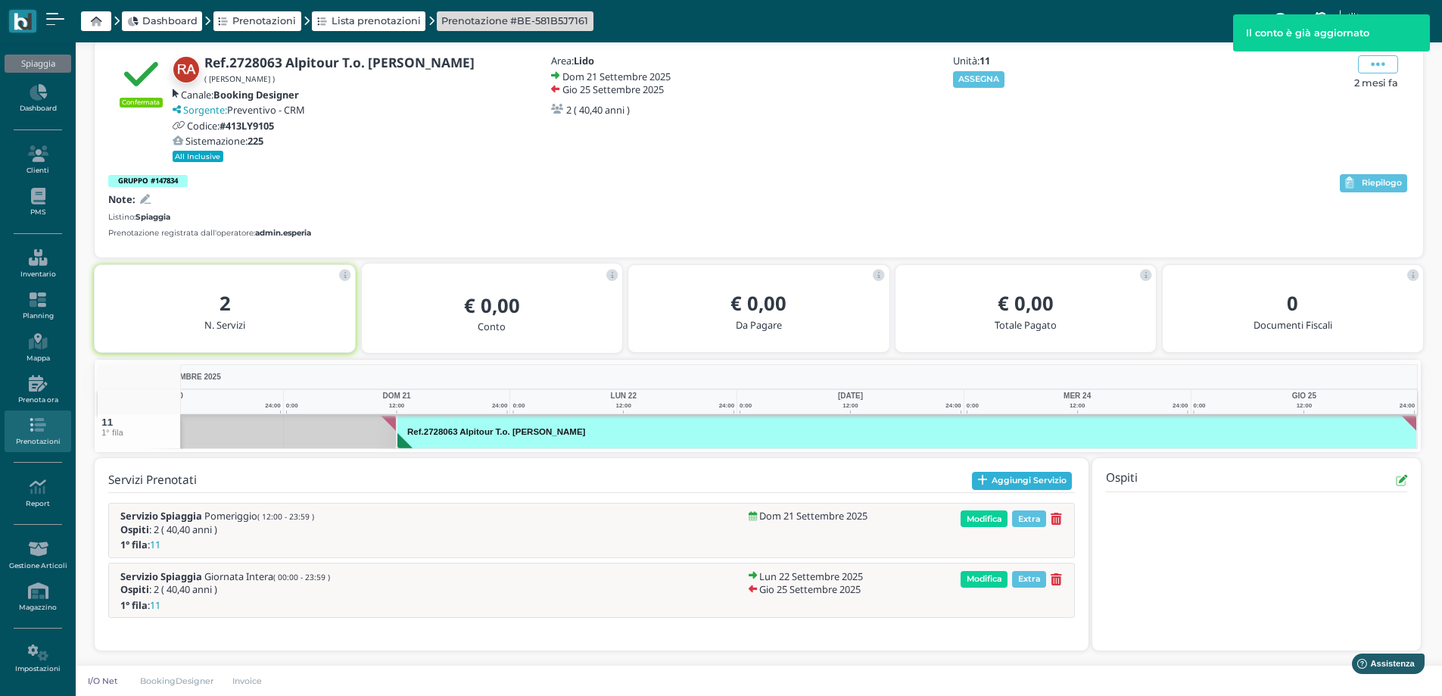
click at [984, 486] on icon "button" at bounding box center [982, 480] width 11 height 11
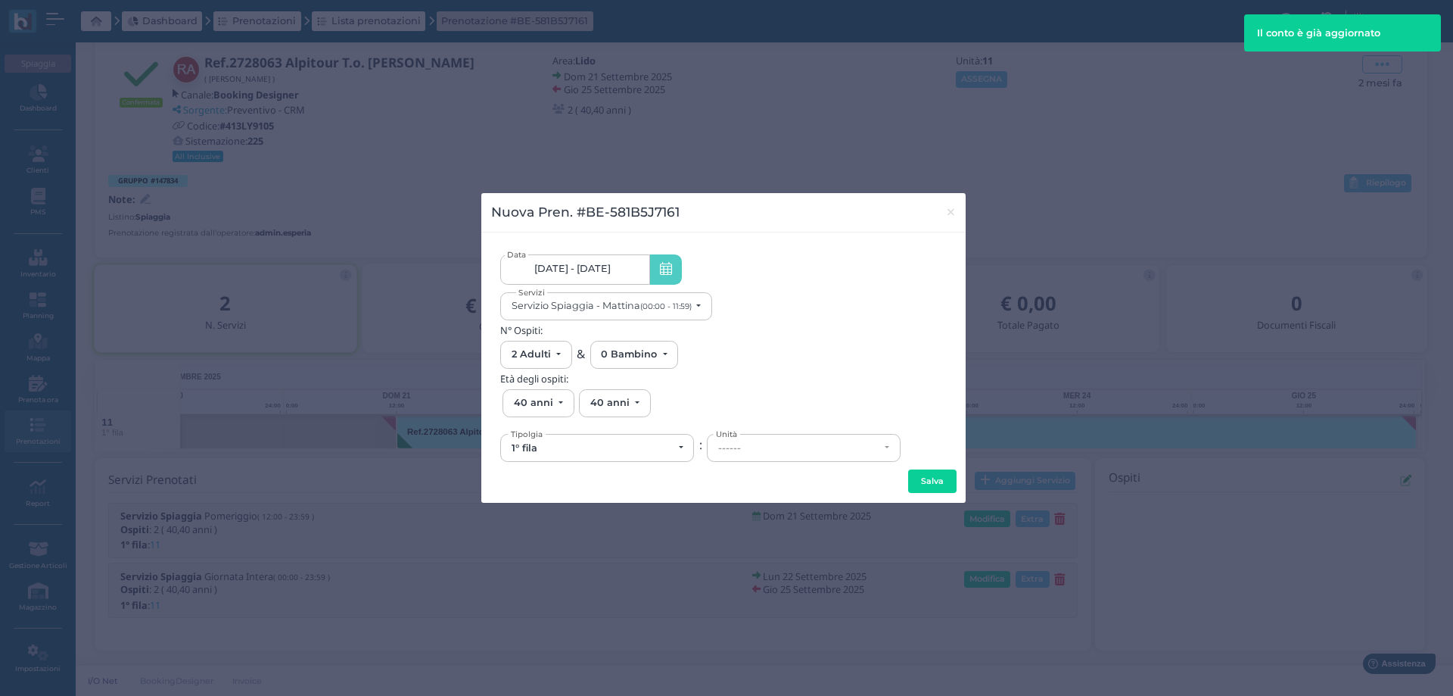
click at [611, 266] on span "21/09/25 - 25/09/25" at bounding box center [572, 269] width 76 height 12
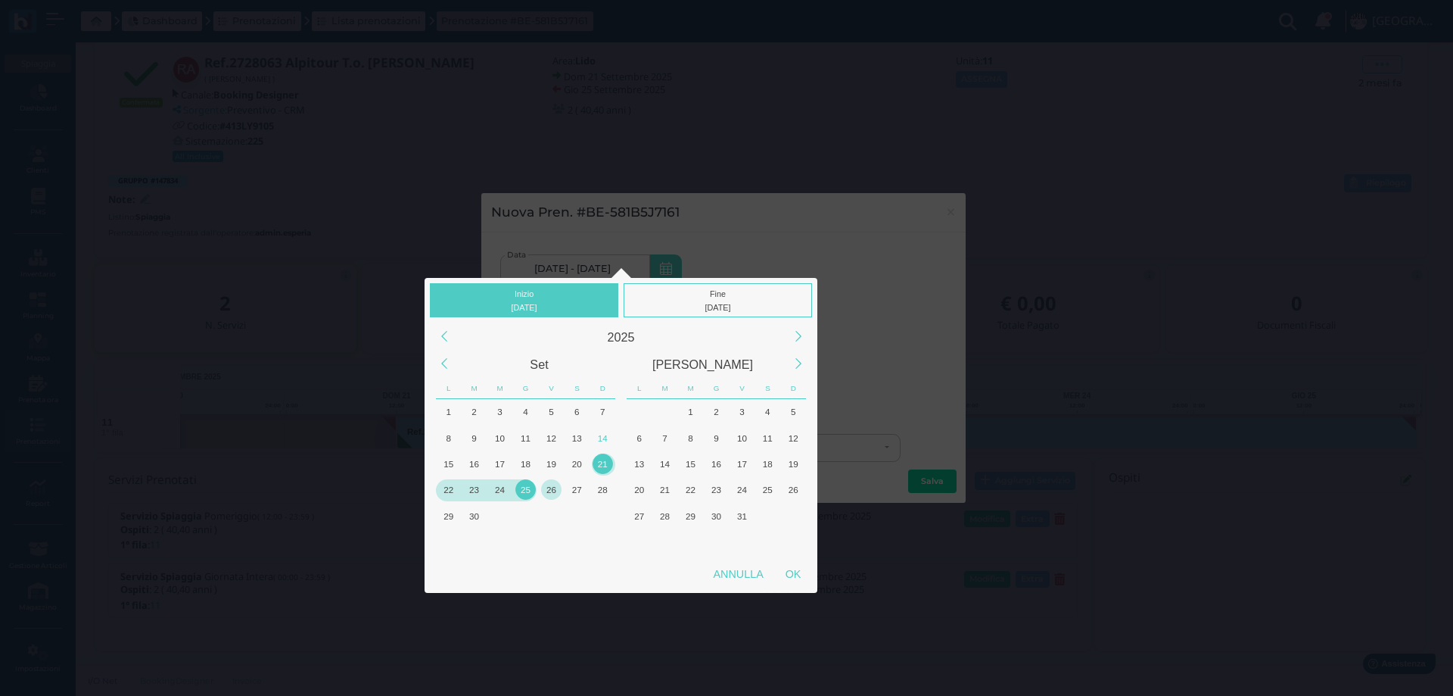
click at [552, 487] on div "26" at bounding box center [551, 489] width 20 height 20
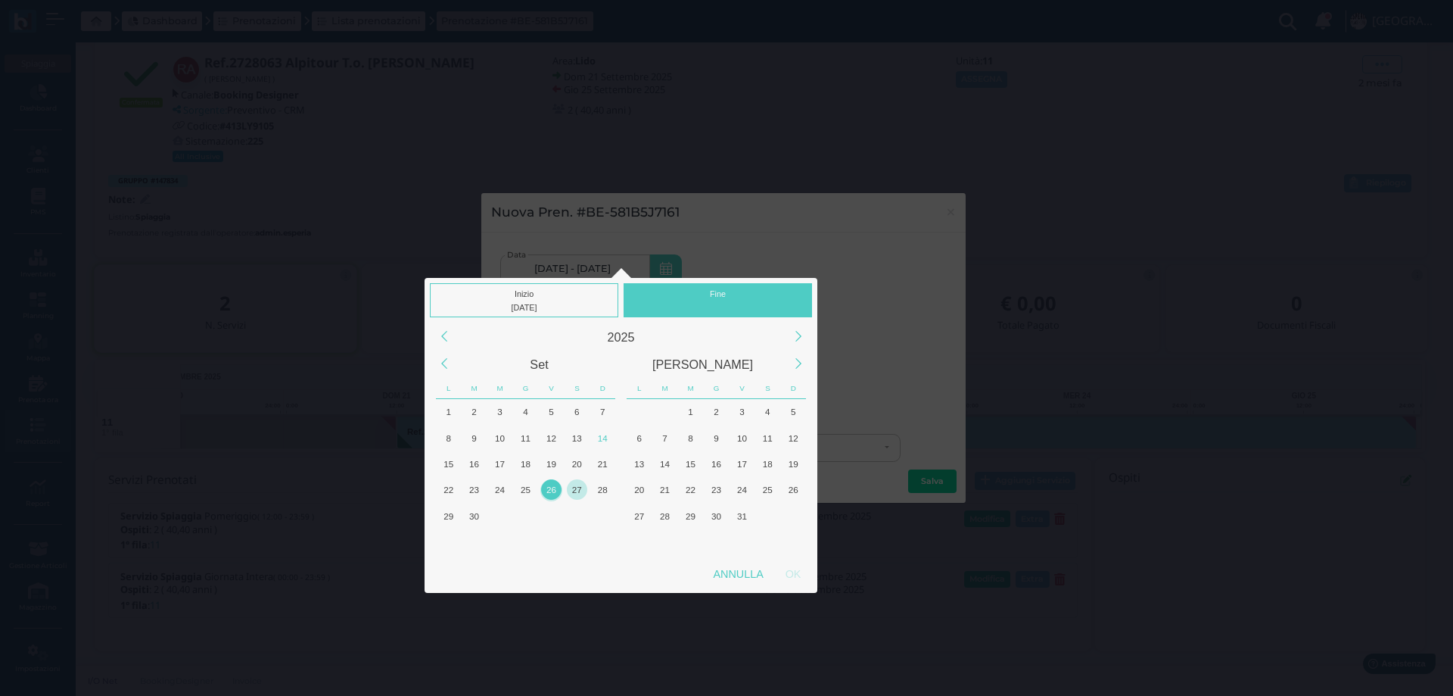
drag, startPoint x: 552, startPoint y: 487, endPoint x: 566, endPoint y: 490, distance: 14.7
click at [551, 486] on div "26" at bounding box center [551, 489] width 20 height 20
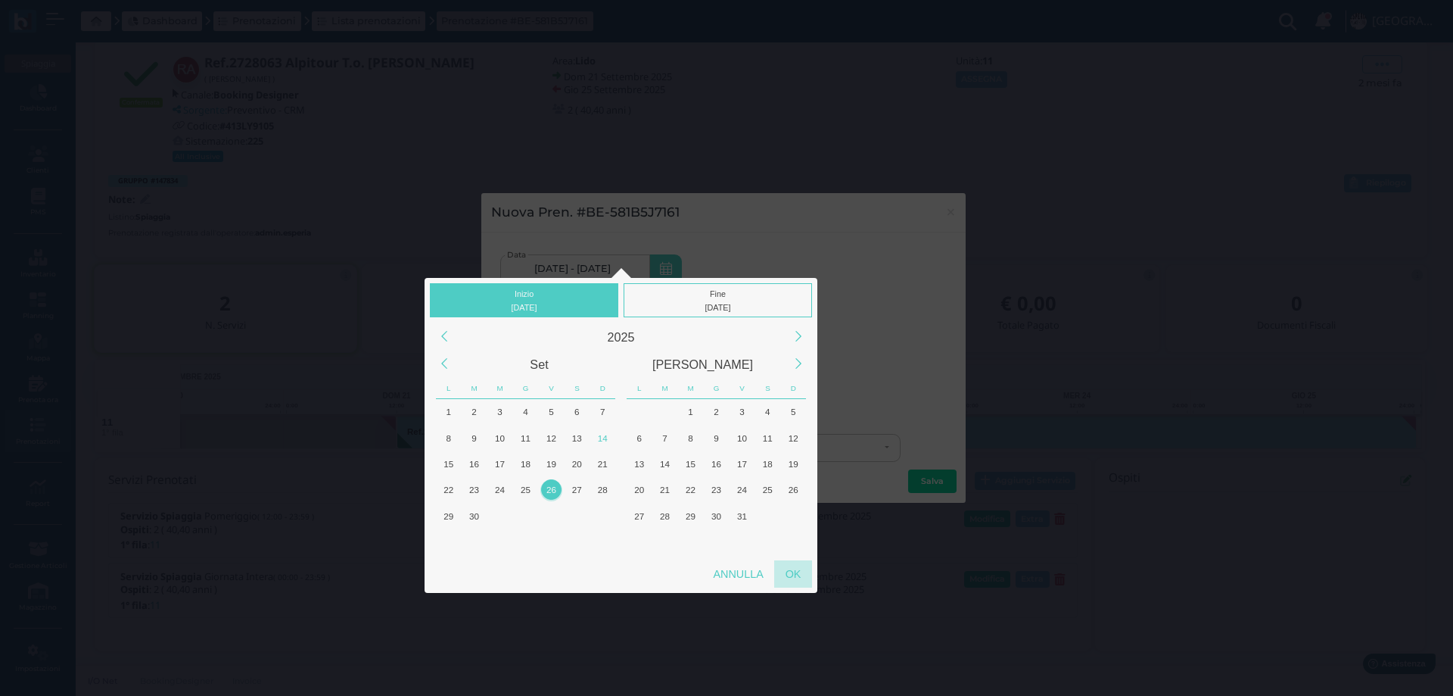
click at [790, 574] on div "OK" at bounding box center [793, 573] width 38 height 27
type input "26/09/2025 - 26/09/2025"
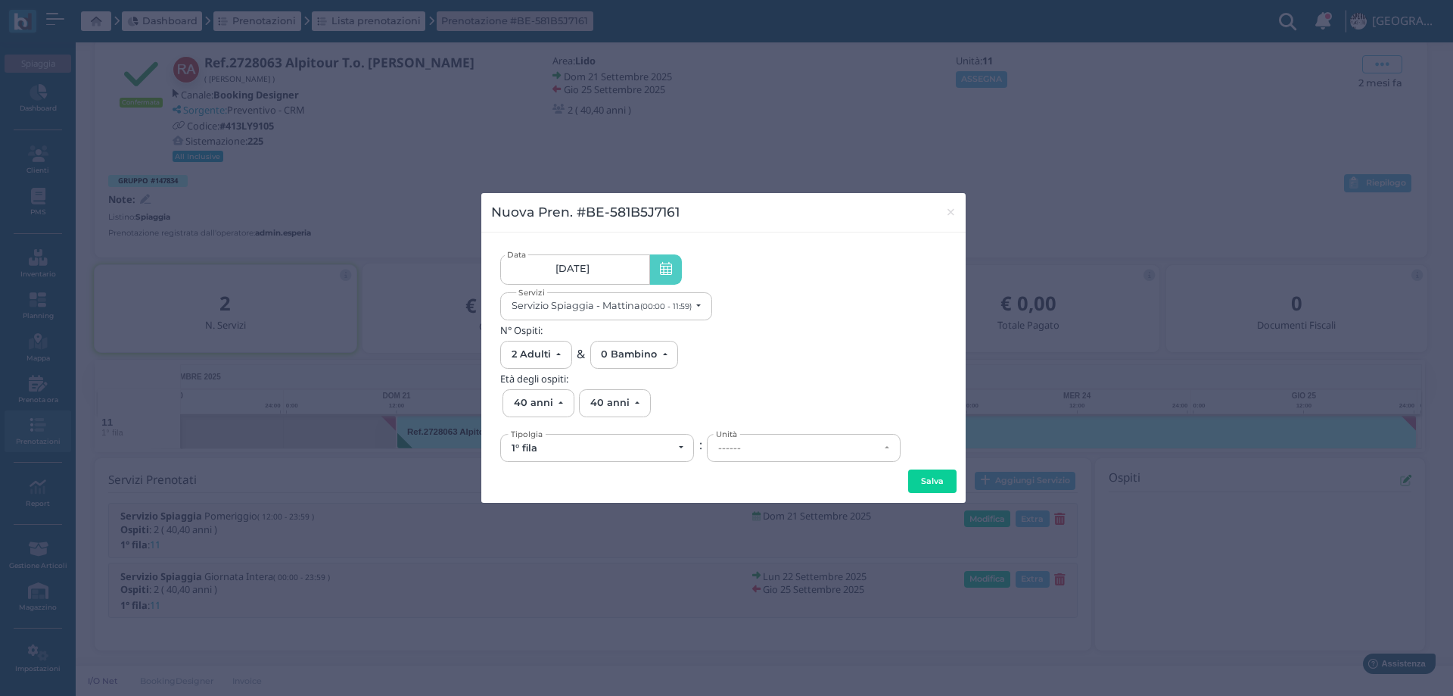
scroll to position [0, 142]
click at [643, 444] on div "1° fila" at bounding box center [592, 448] width 161 height 12
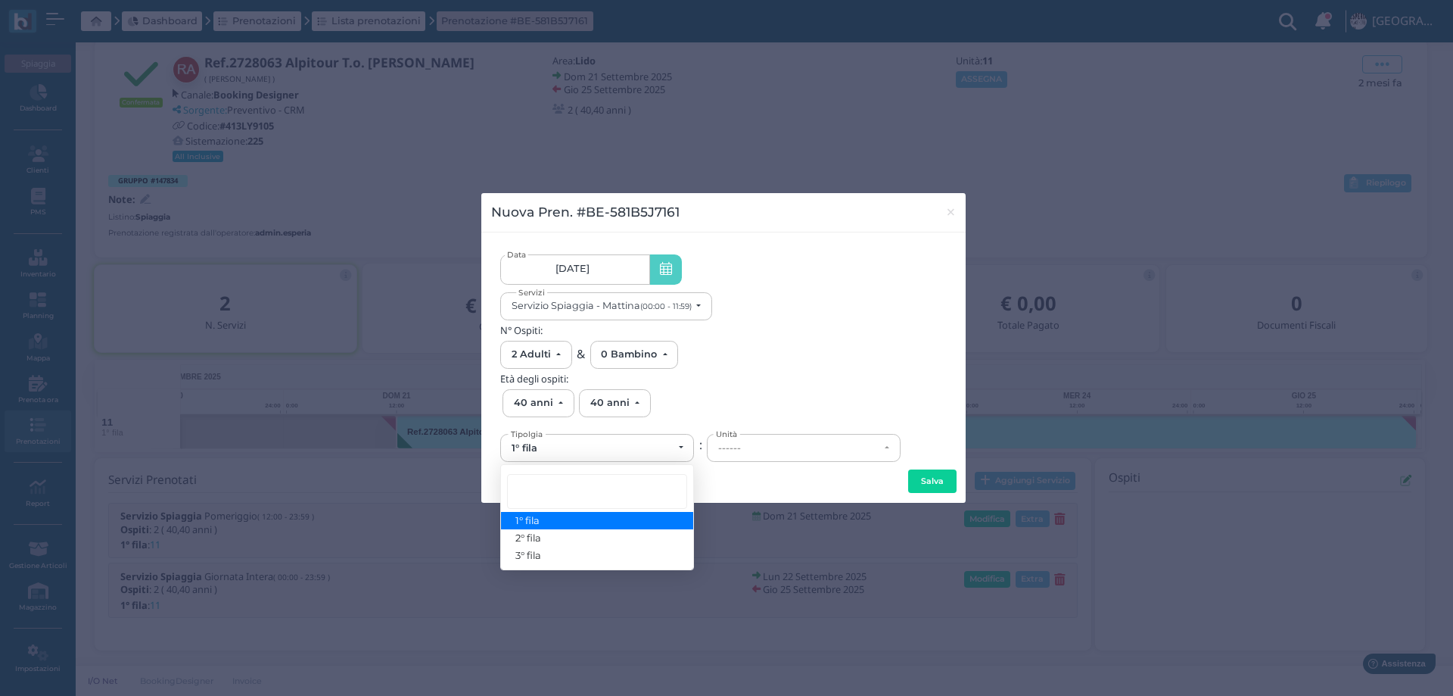
drag, startPoint x: 520, startPoint y: 525, endPoint x: 656, endPoint y: 482, distance: 142.9
click at [520, 525] on span "1° fila" at bounding box center [528, 520] width 24 height 12
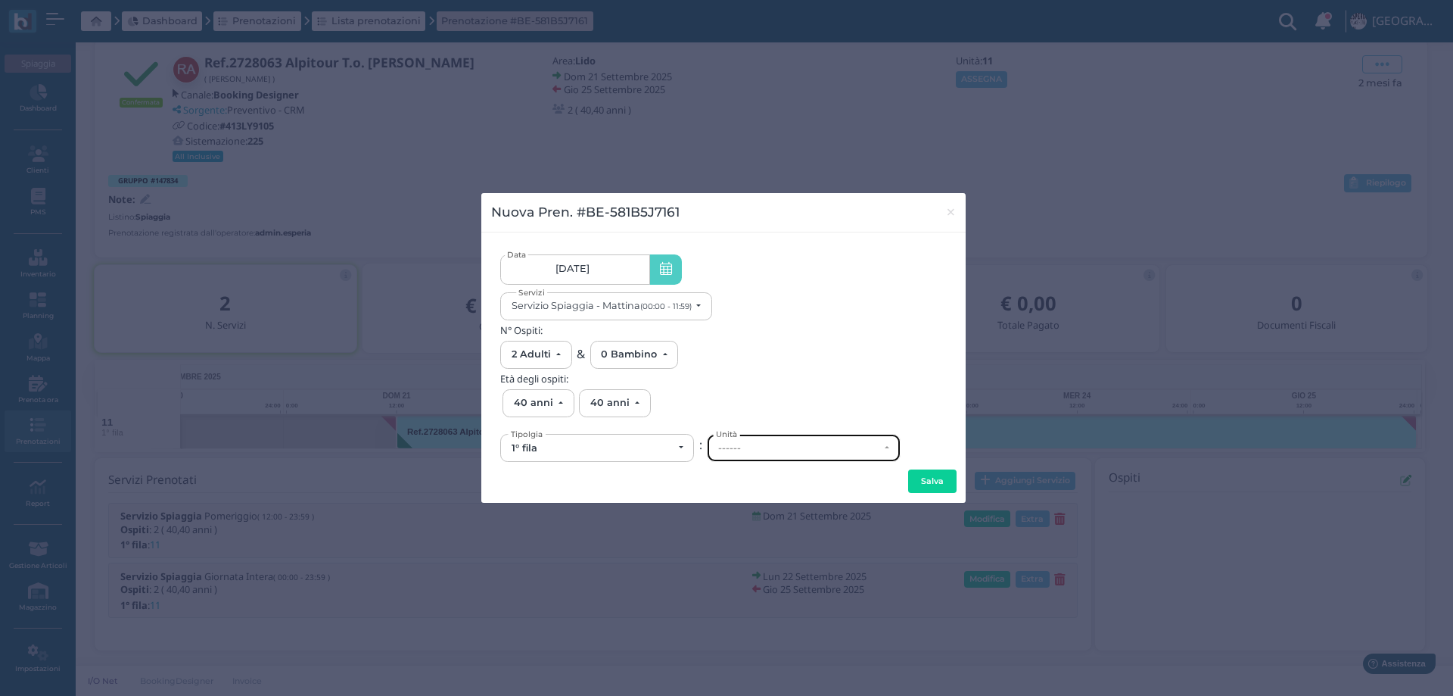
click at [790, 450] on div "------" at bounding box center [798, 448] width 161 height 12
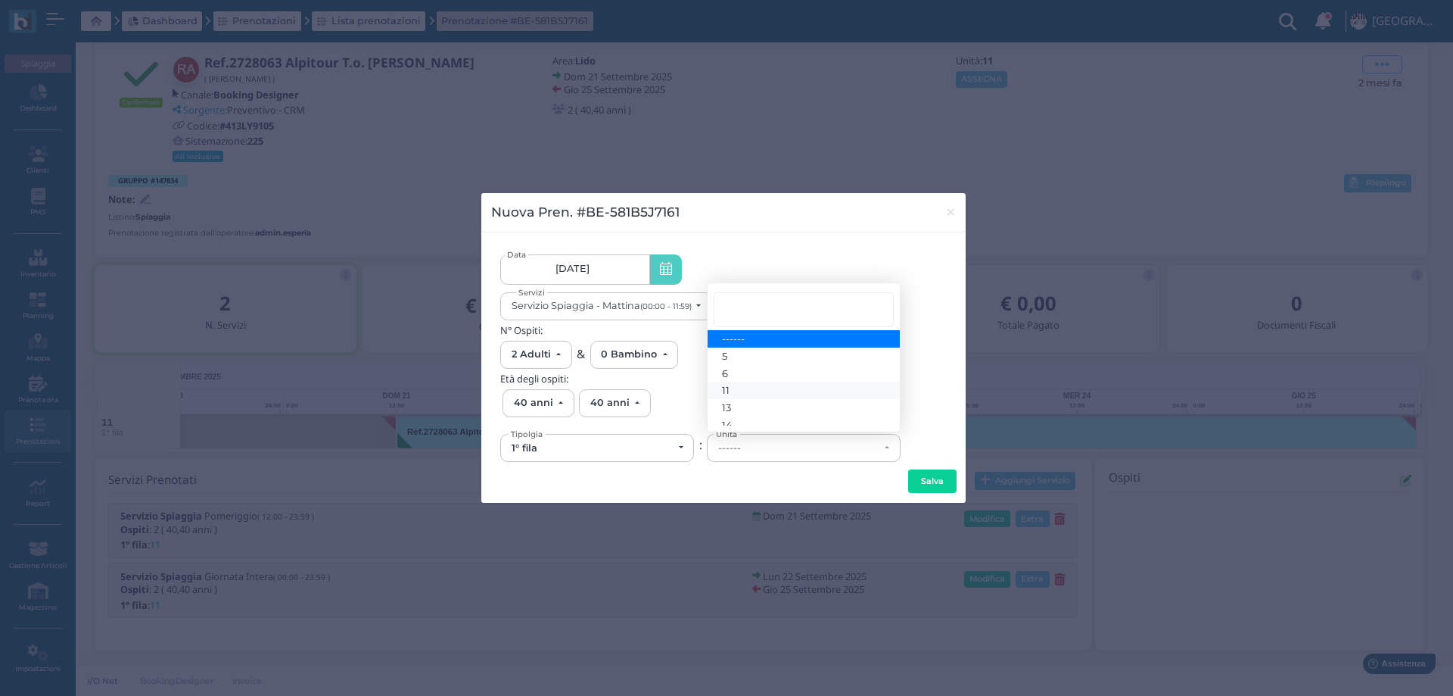
click at [737, 394] on link "11" at bounding box center [804, 390] width 192 height 17
select select "6135"
click at [917, 479] on button "Salva" at bounding box center [932, 481] width 48 height 24
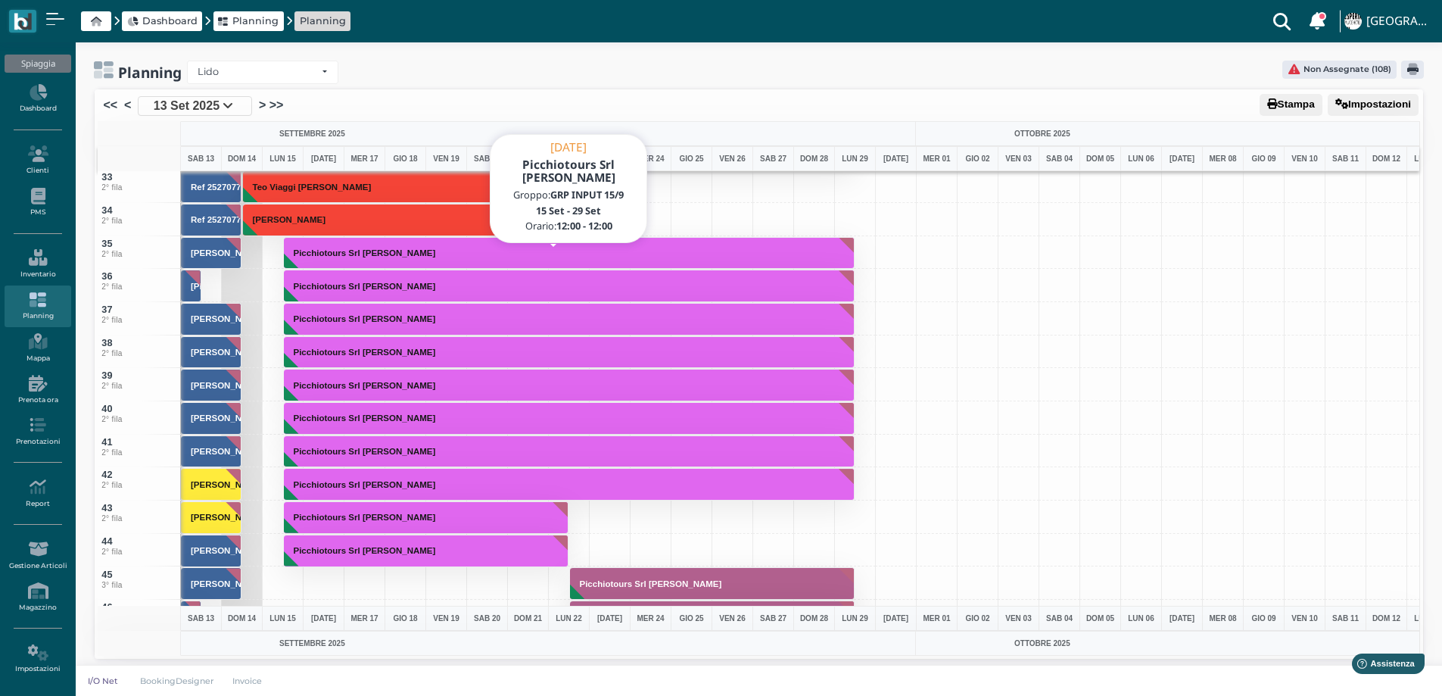
scroll to position [1514, 0]
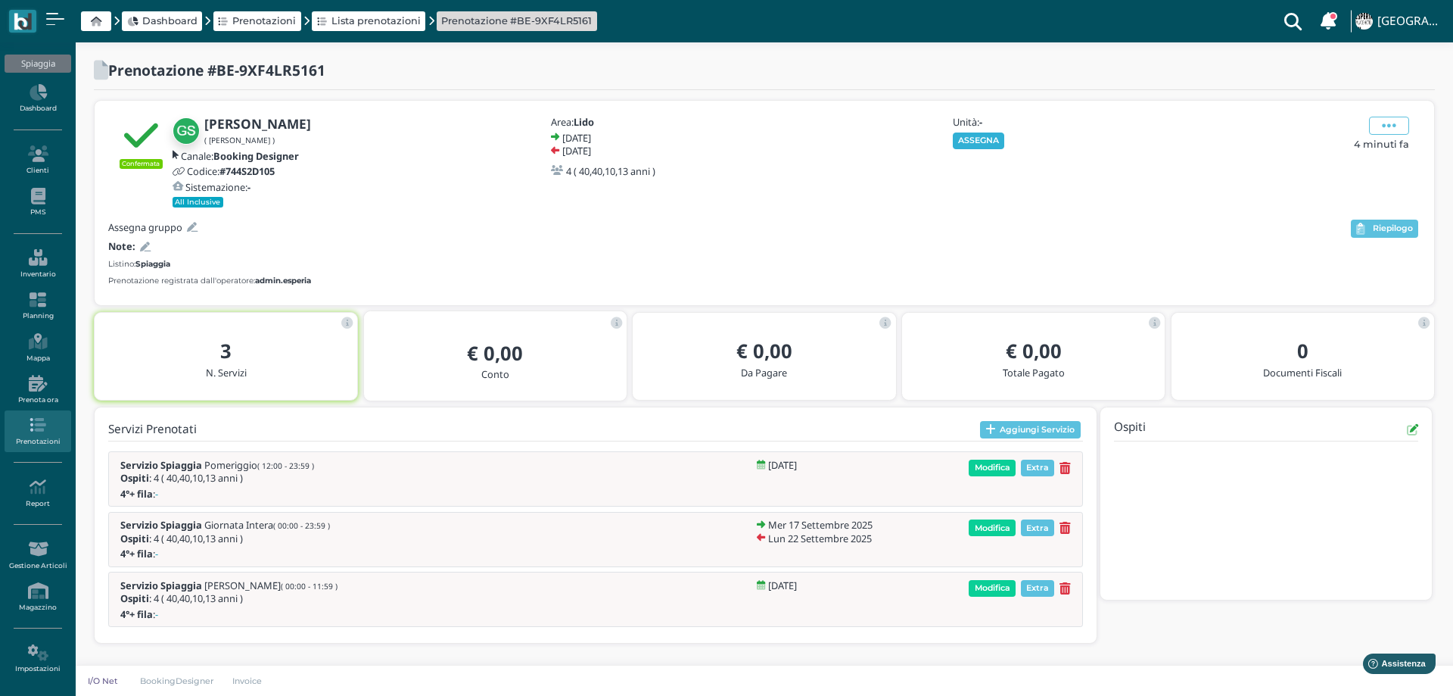
click at [975, 135] on button "ASSEGNA" at bounding box center [979, 140] width 52 height 17
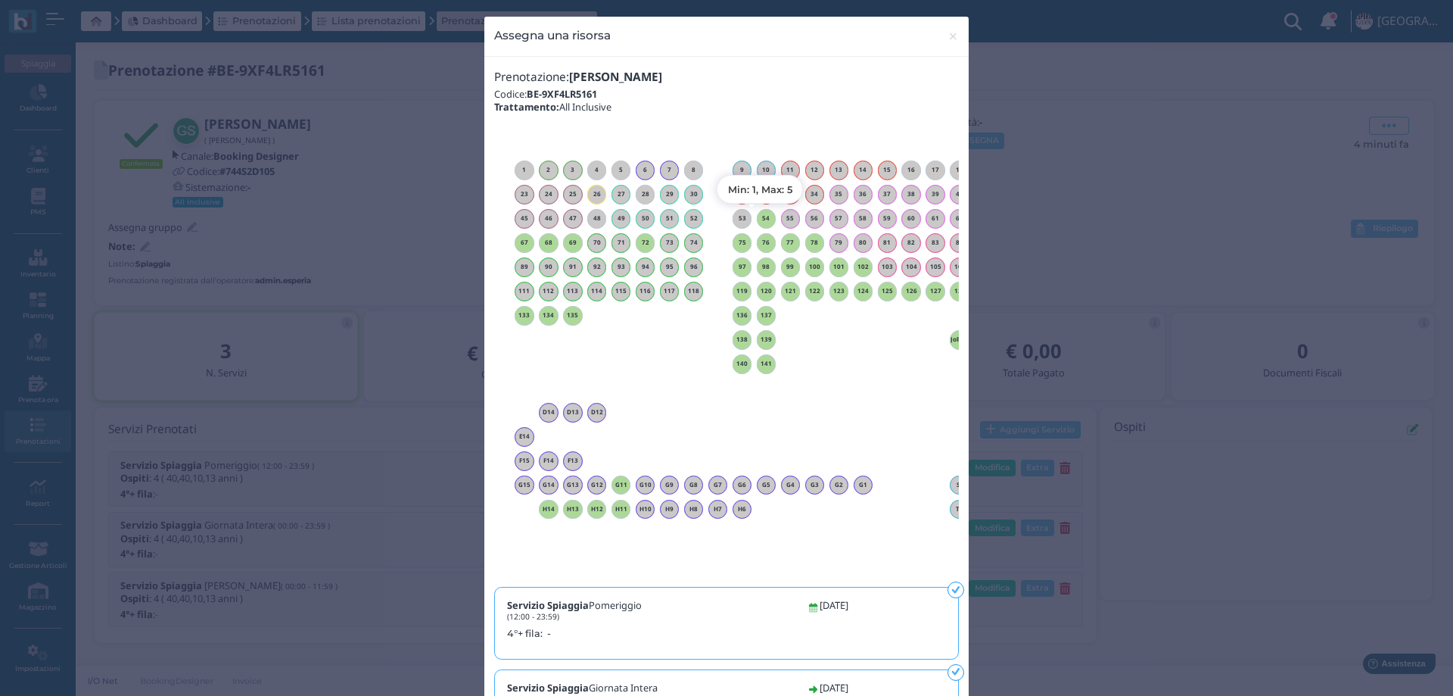
click at [760, 218] on h6 "54" at bounding box center [767, 218] width 20 height 7
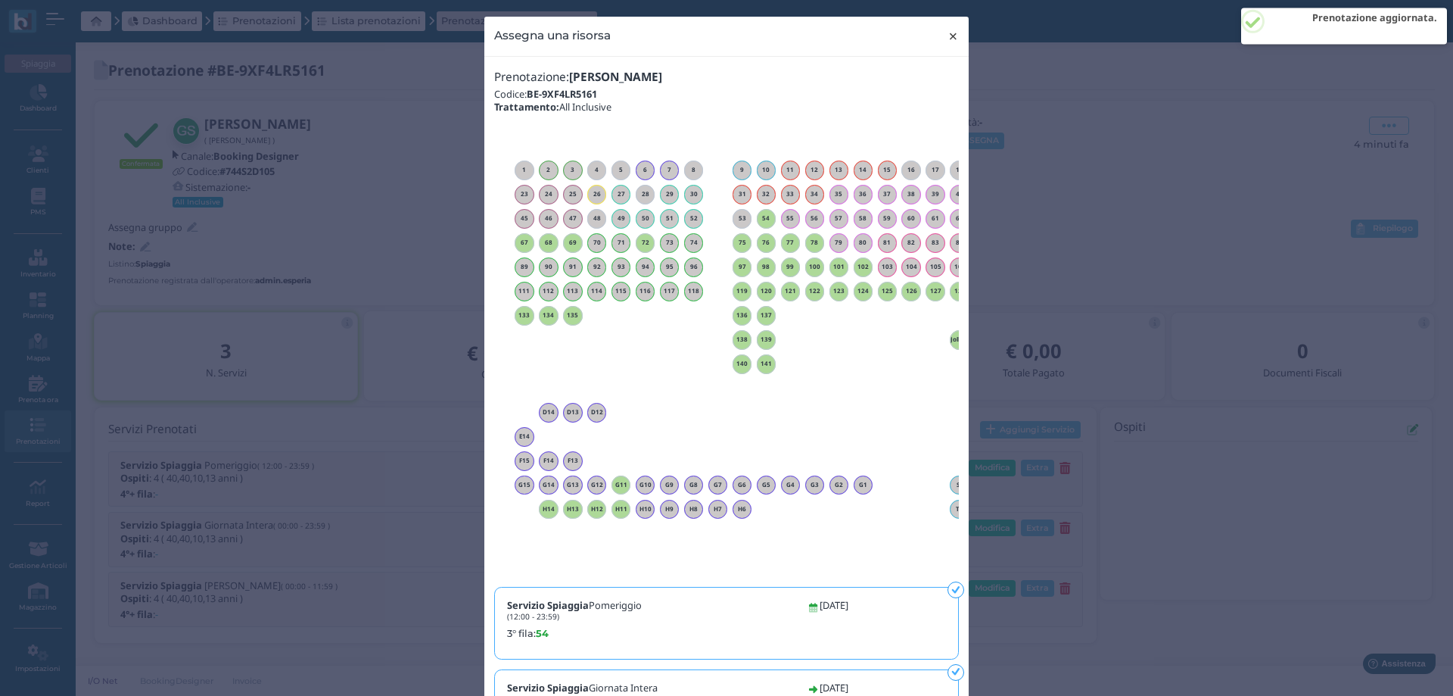
click at [948, 31] on span "×" at bounding box center [953, 36] width 11 height 20
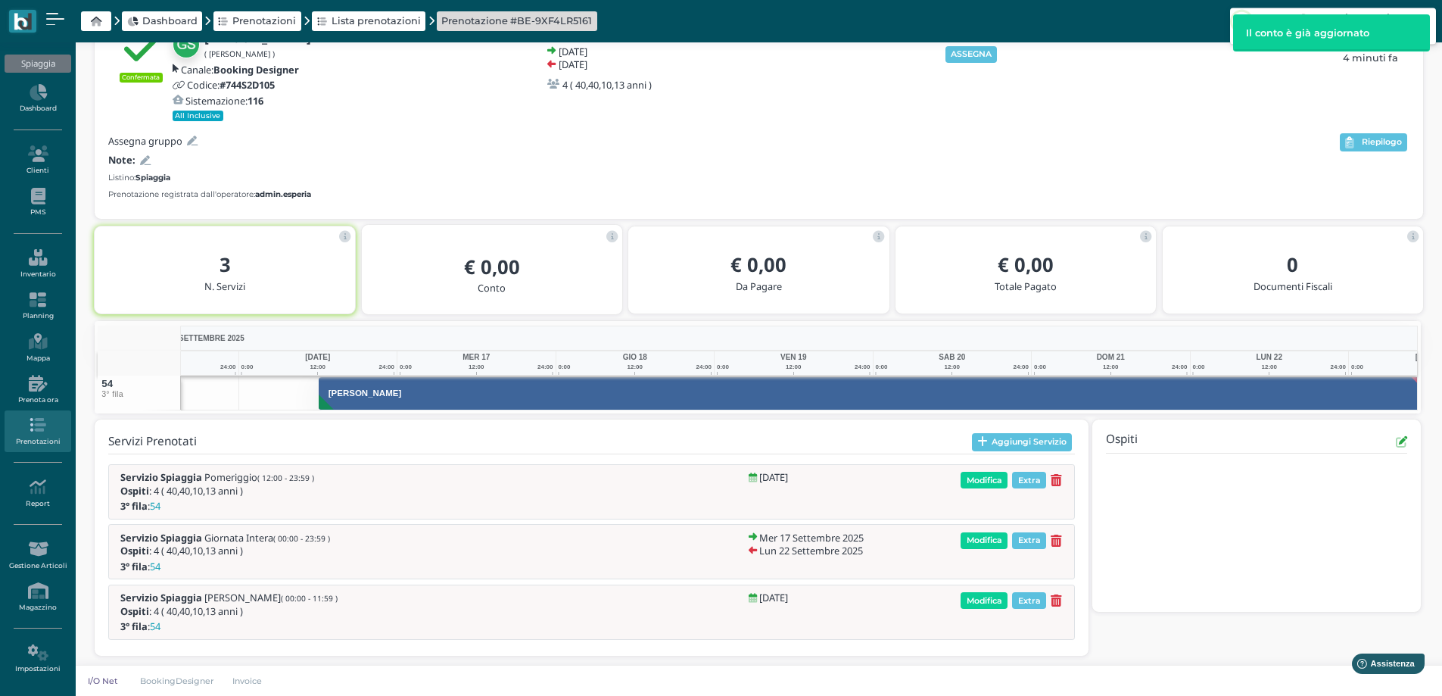
scroll to position [0, 111]
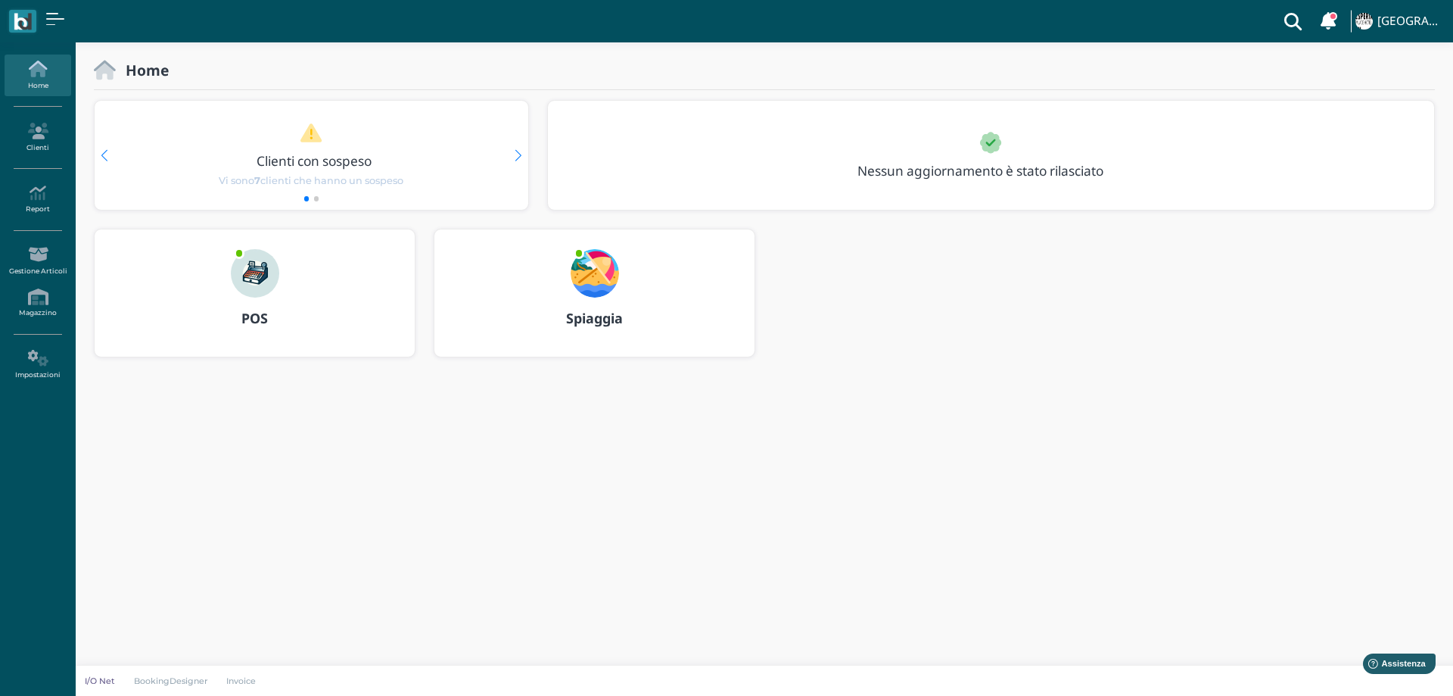
click at [593, 276] on img at bounding box center [595, 273] width 48 height 48
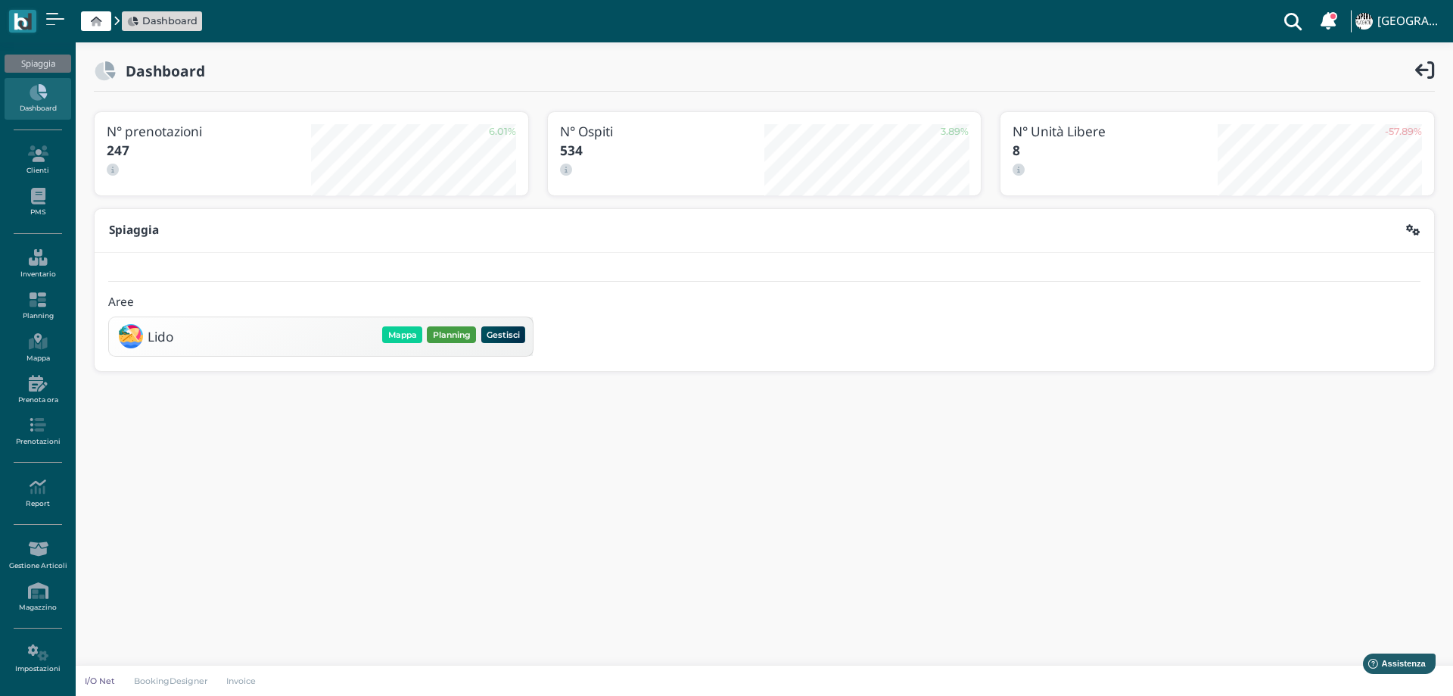
click at [447, 341] on button "Planning" at bounding box center [451, 334] width 49 height 17
